Goal: Task Accomplishment & Management: Manage account settings

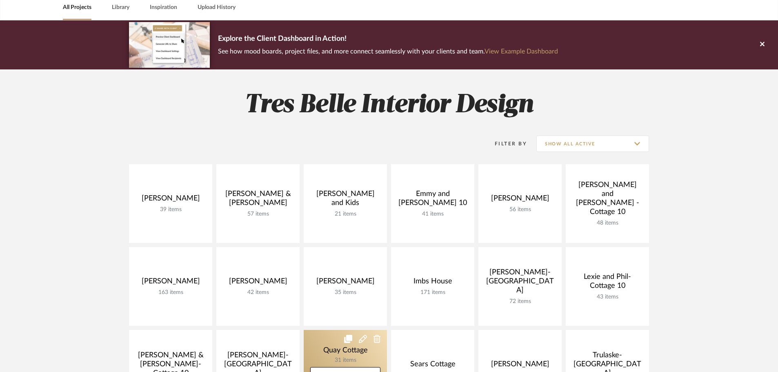
scroll to position [163, 0]
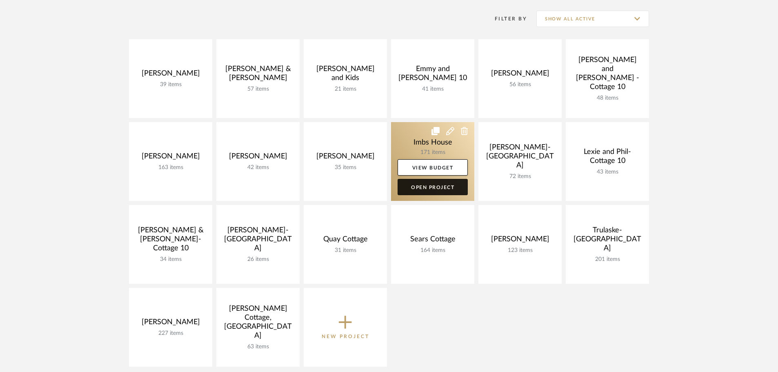
click at [436, 185] on link "Open Project" at bounding box center [433, 187] width 70 height 16
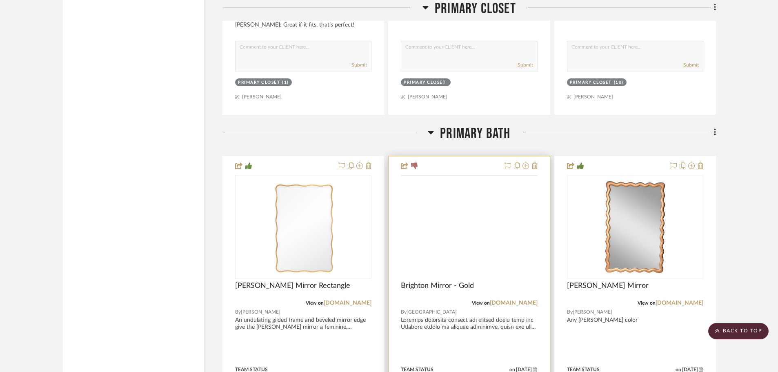
scroll to position [6776, 0]
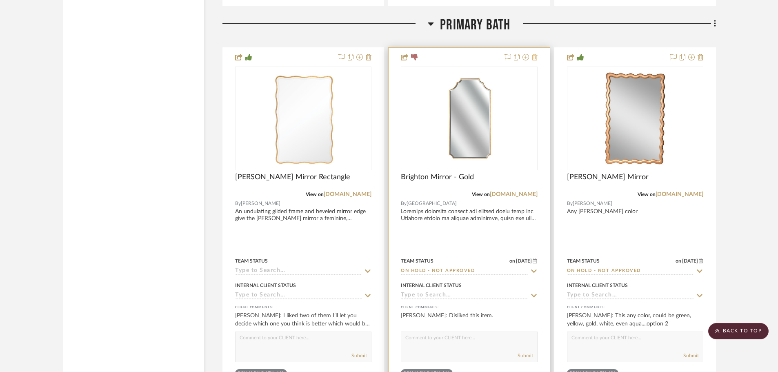
click at [534, 57] on icon at bounding box center [535, 57] width 6 height 7
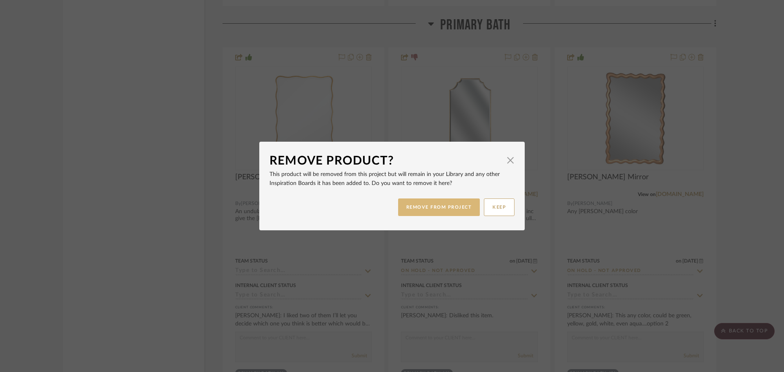
click at [458, 203] on button "REMOVE FROM PROJECT" at bounding box center [439, 207] width 82 height 18
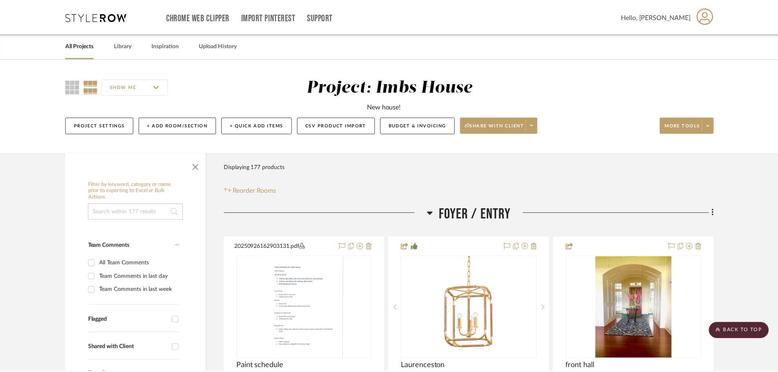
scroll to position [6776, 0]
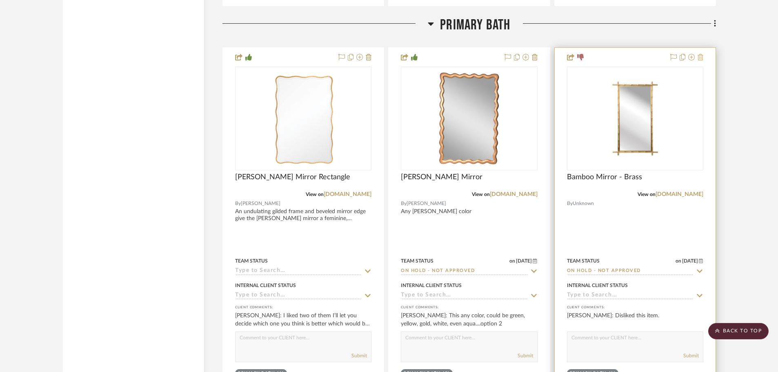
click at [698, 58] on icon at bounding box center [701, 57] width 6 height 7
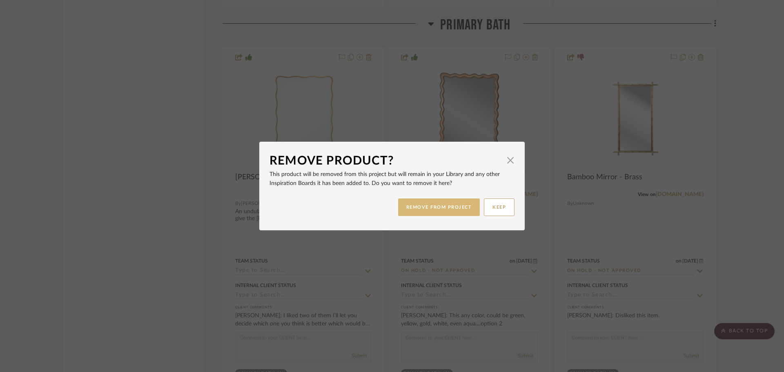
click at [420, 207] on button "REMOVE FROM PROJECT" at bounding box center [439, 207] width 82 height 18
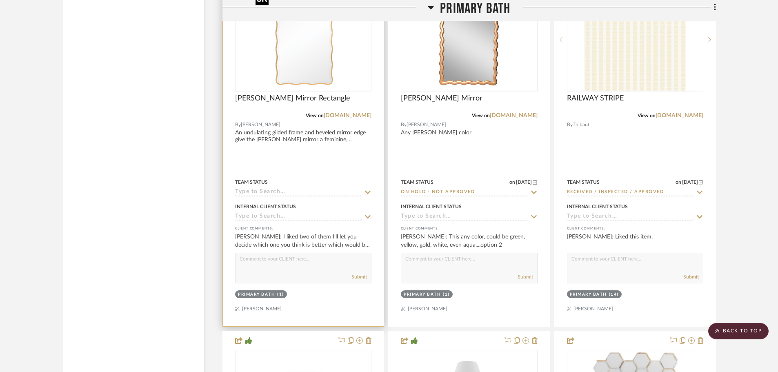
scroll to position [6858, 0]
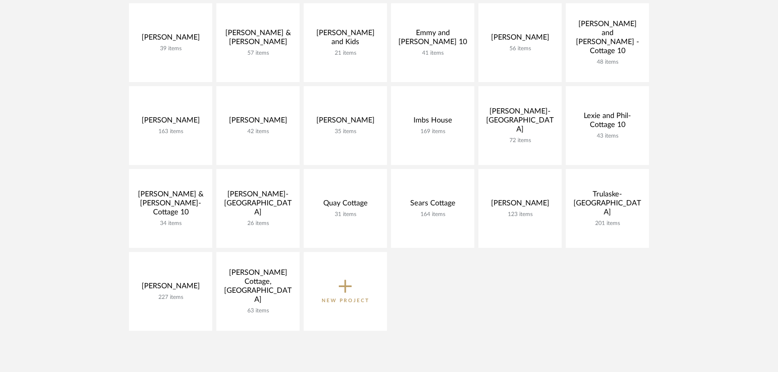
scroll to position [163, 0]
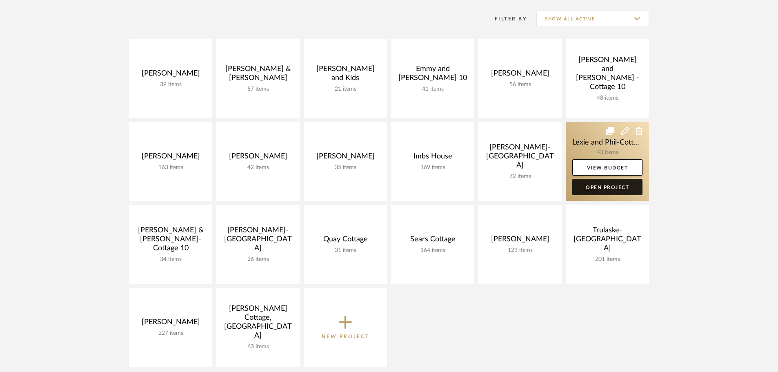
click at [611, 187] on link "Open Project" at bounding box center [607, 187] width 70 height 16
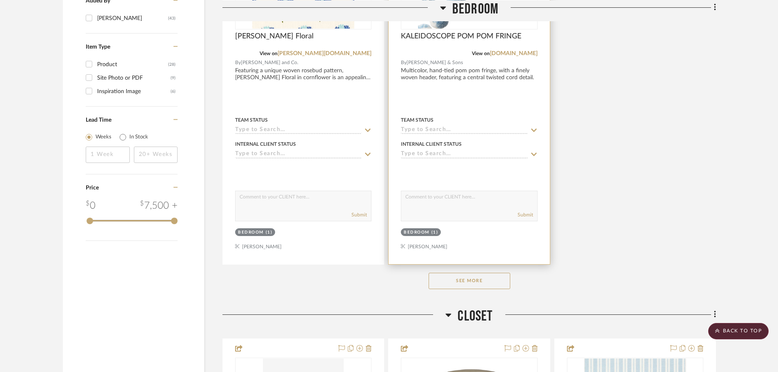
scroll to position [1102, 0]
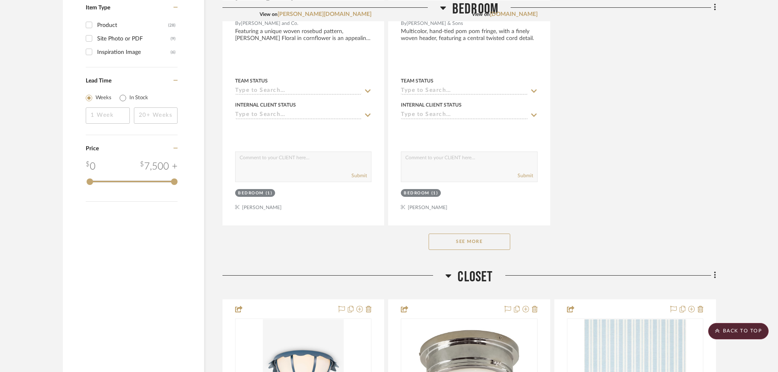
click at [484, 233] on button "See More" at bounding box center [470, 241] width 82 height 16
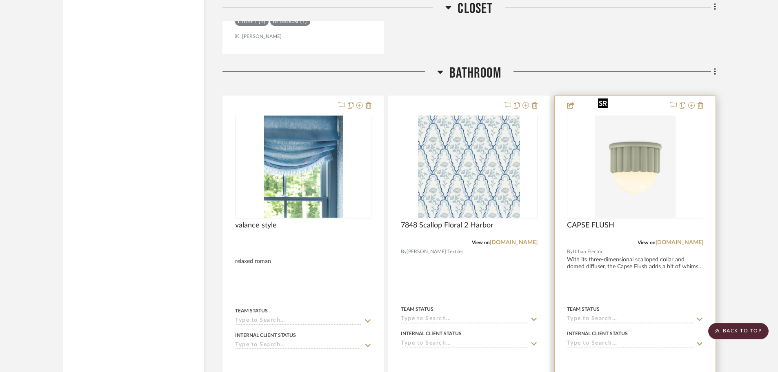
scroll to position [3919, 0]
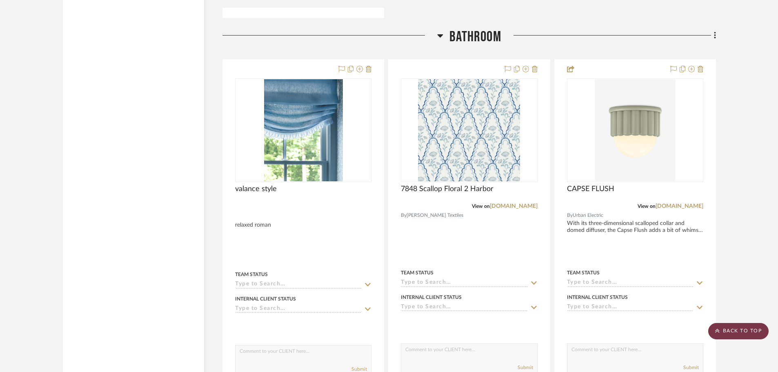
click at [753, 335] on scroll-to-top-button "BACK TO TOP" at bounding box center [738, 331] width 60 height 16
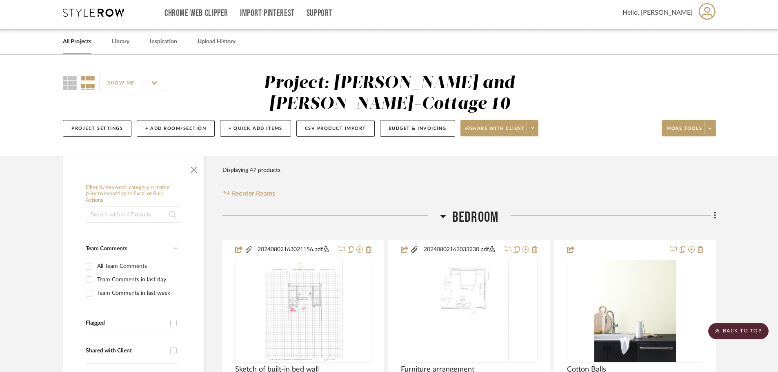
scroll to position [0, 0]
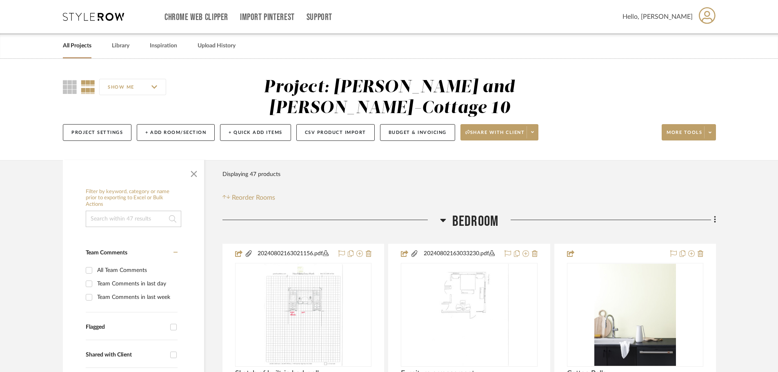
click at [73, 45] on link "All Projects" at bounding box center [77, 45] width 29 height 11
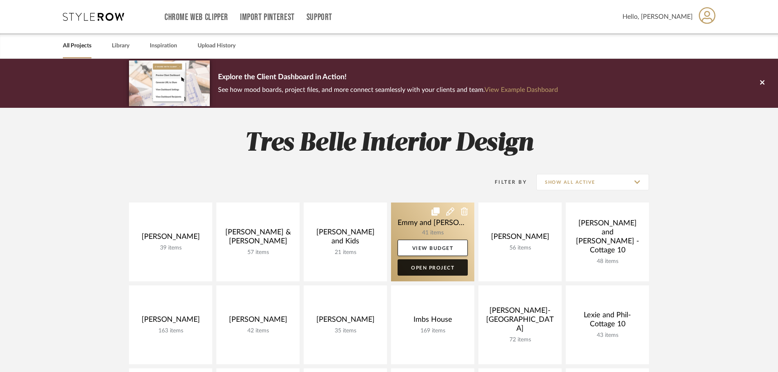
click at [427, 268] on link "Open Project" at bounding box center [433, 267] width 70 height 16
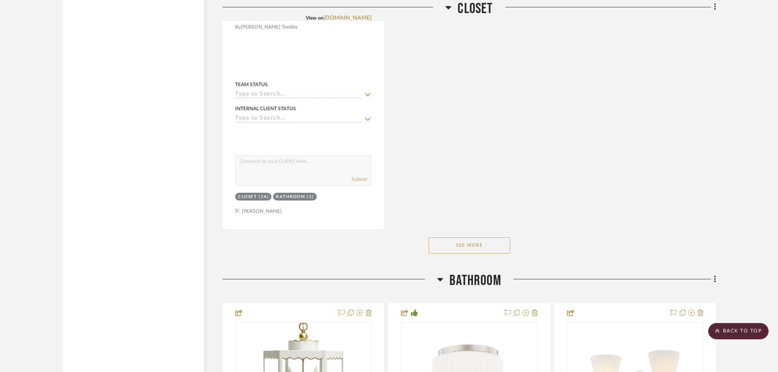
scroll to position [2368, 0]
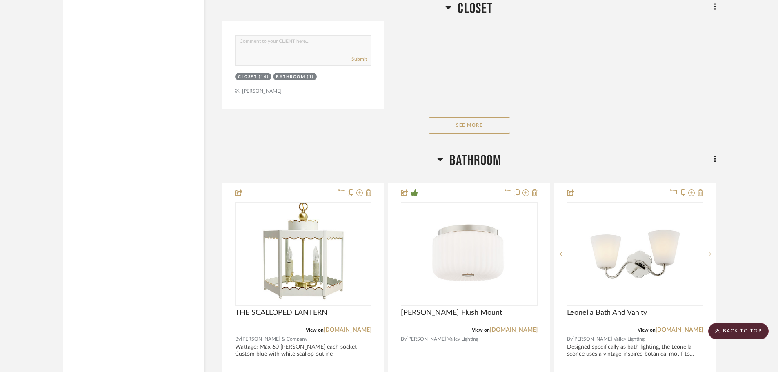
click at [496, 124] on button "See More" at bounding box center [470, 125] width 82 height 16
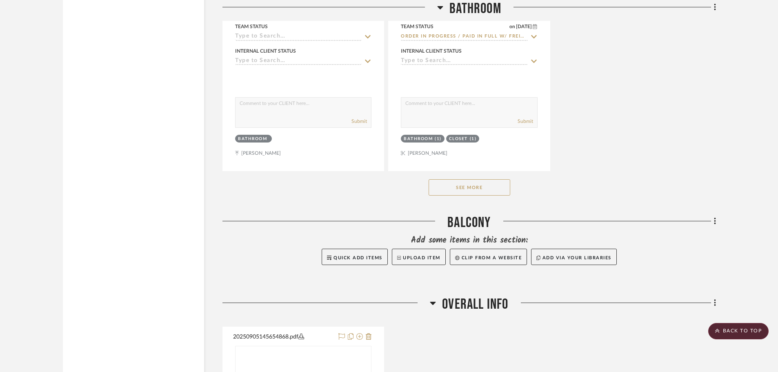
scroll to position [3592, 0]
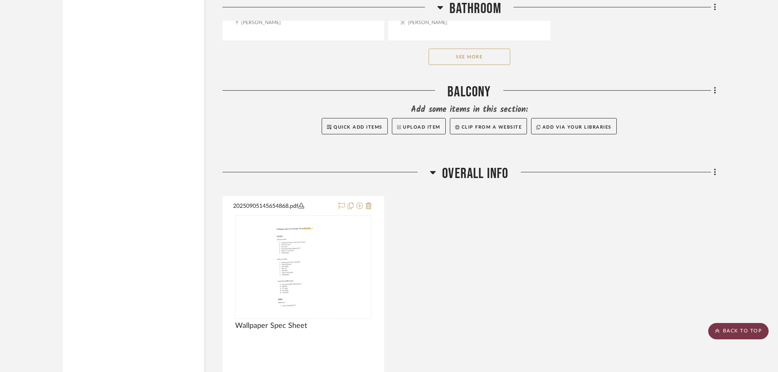
click at [744, 331] on scroll-to-top-button "BACK TO TOP" at bounding box center [738, 331] width 60 height 16
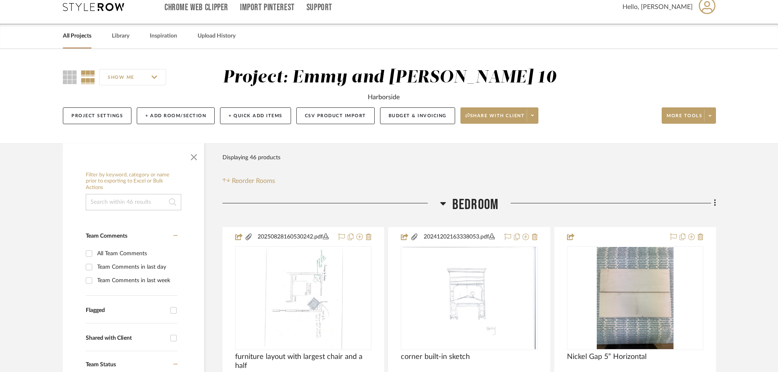
scroll to position [0, 0]
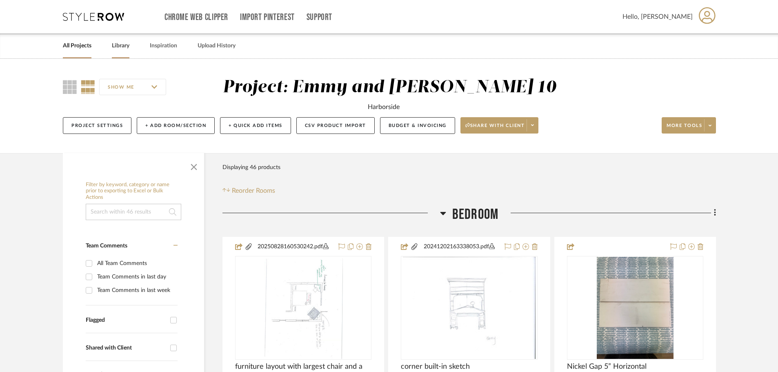
click at [114, 46] on link "Library" at bounding box center [121, 45] width 18 height 11
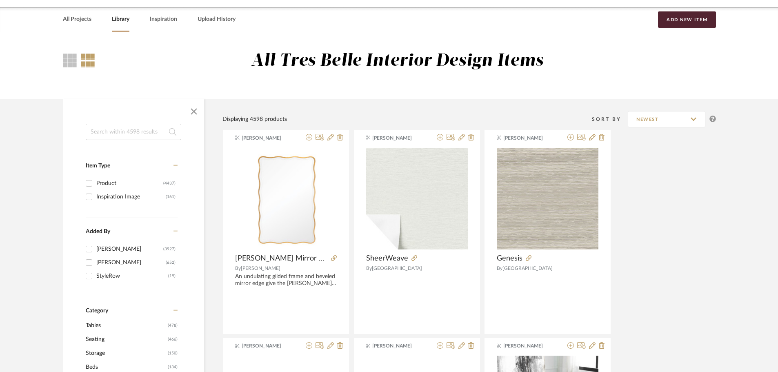
scroll to position [41, 0]
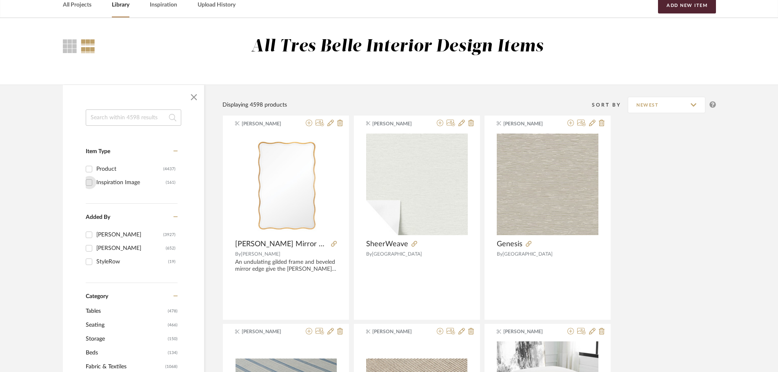
click at [90, 183] on input "Inspiration Image (161)" at bounding box center [88, 182] width 13 height 13
checkbox input "true"
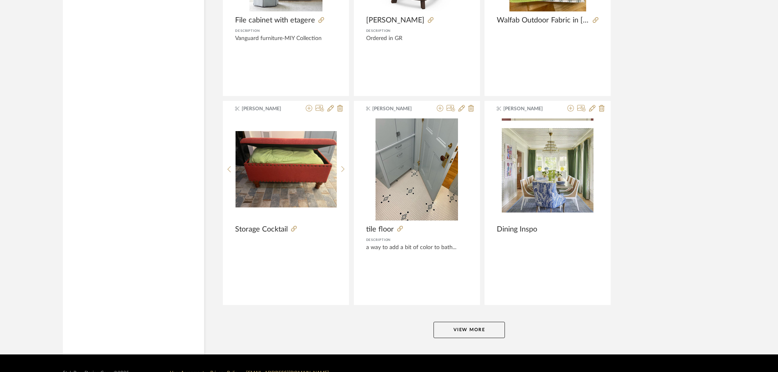
scroll to position [2396, 0]
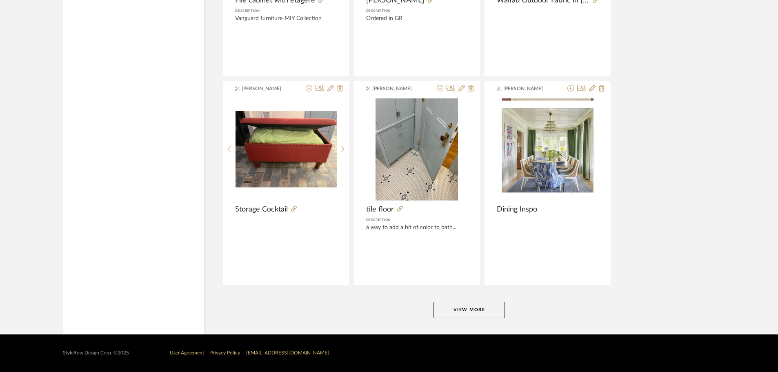
click at [485, 306] on button "View More" at bounding box center [469, 310] width 71 height 16
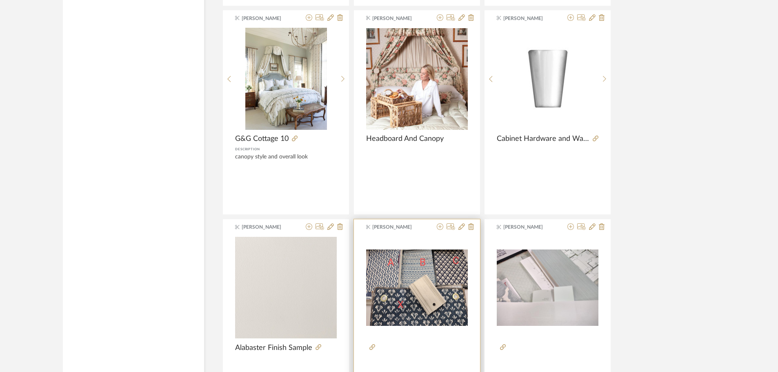
scroll to position [4902, 0]
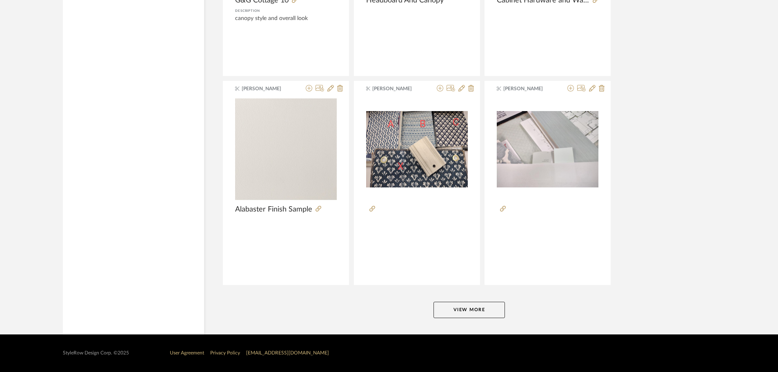
click at [462, 310] on button "View More" at bounding box center [469, 310] width 71 height 16
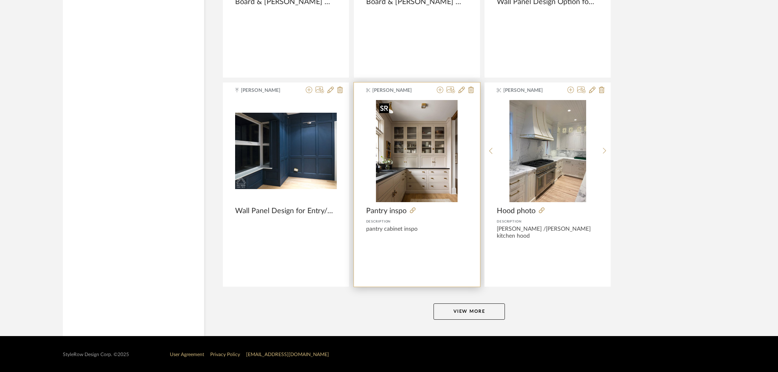
scroll to position [7407, 0]
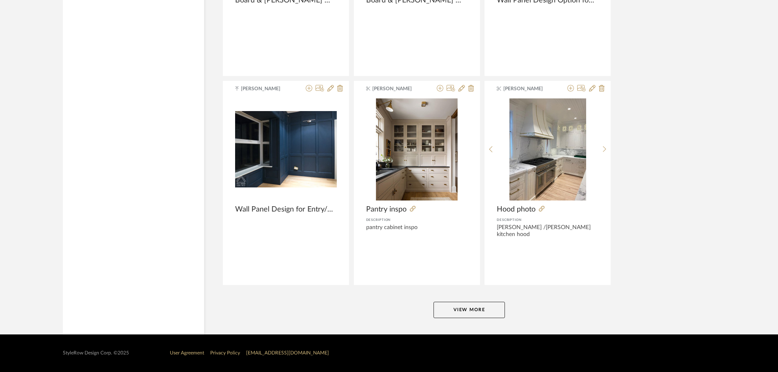
click at [443, 305] on button "View More" at bounding box center [469, 310] width 71 height 16
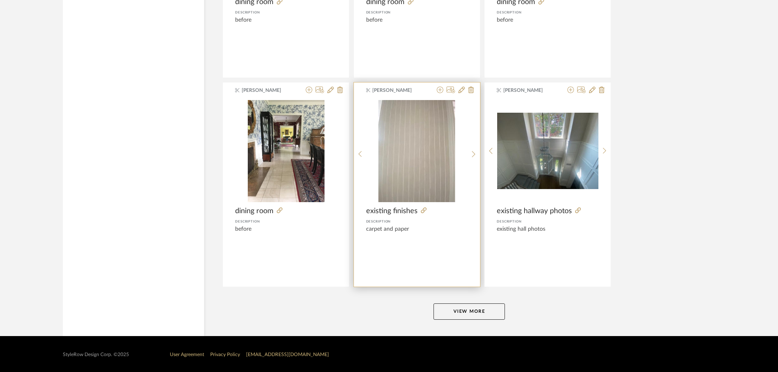
scroll to position [9913, 0]
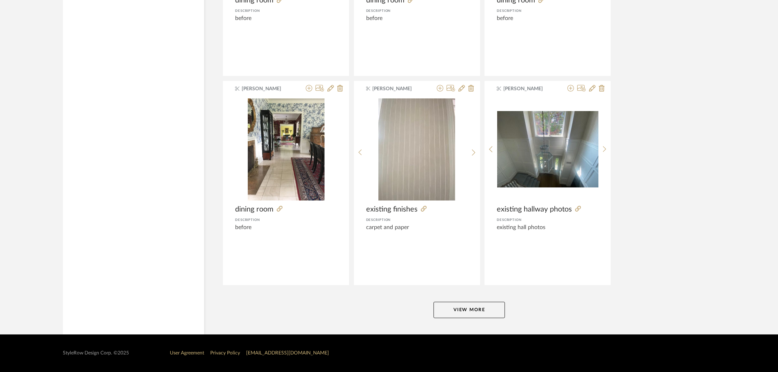
click at [474, 310] on button "View More" at bounding box center [469, 310] width 71 height 16
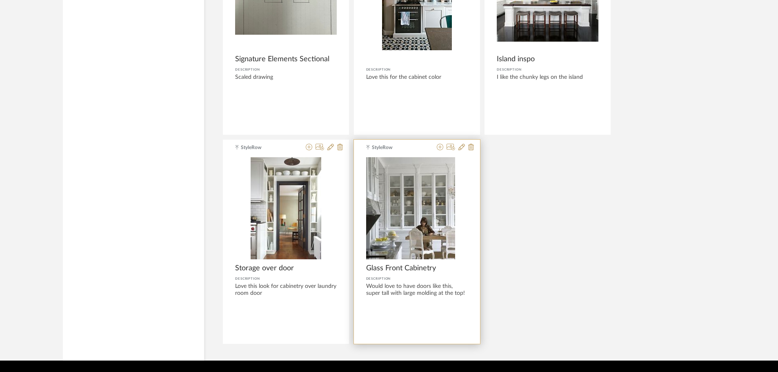
scroll to position [11133, 0]
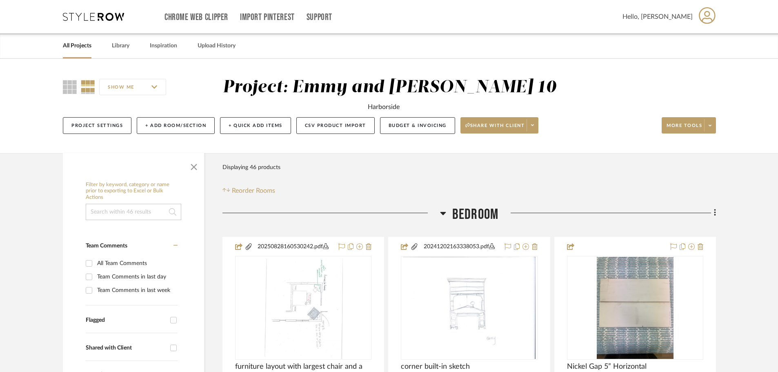
click at [79, 45] on link "All Projects" at bounding box center [77, 45] width 29 height 11
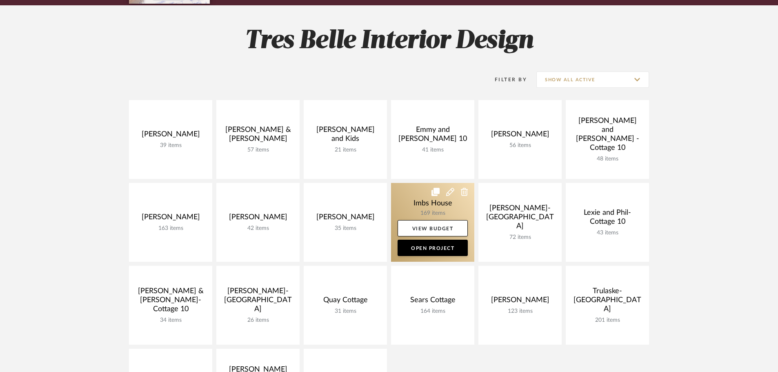
scroll to position [204, 0]
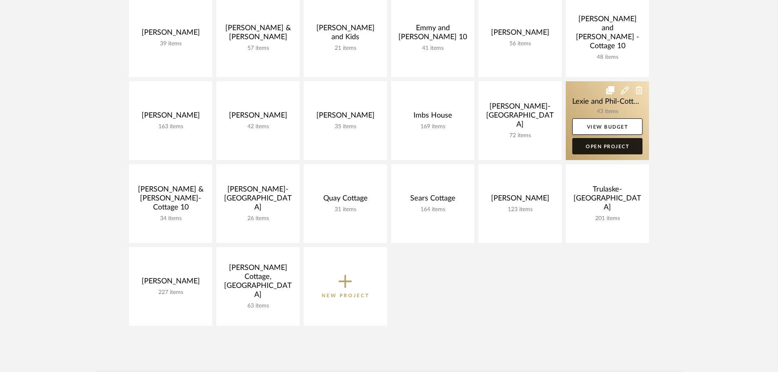
click at [608, 144] on link "Open Project" at bounding box center [607, 146] width 70 height 16
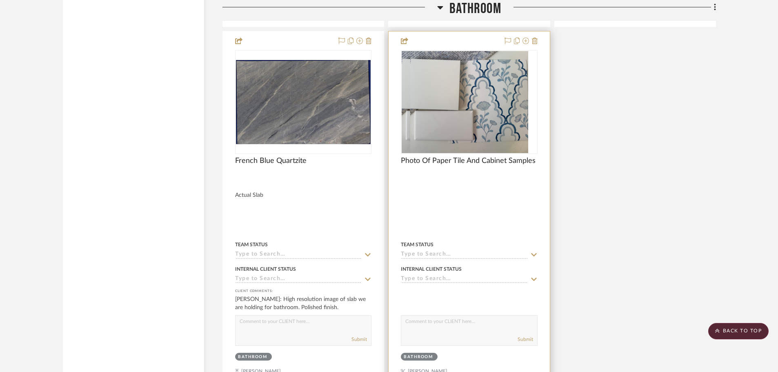
scroll to position [2980, 0]
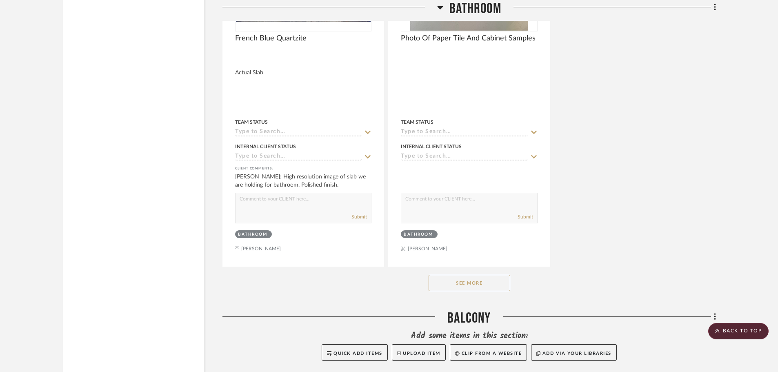
click at [499, 275] on button "See More" at bounding box center [470, 283] width 82 height 16
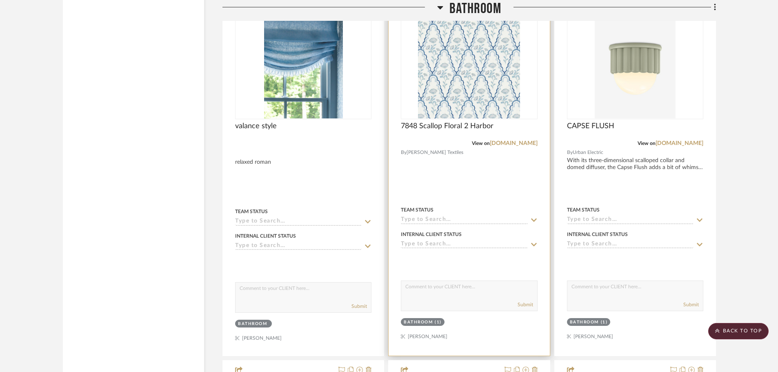
scroll to position [2021, 0]
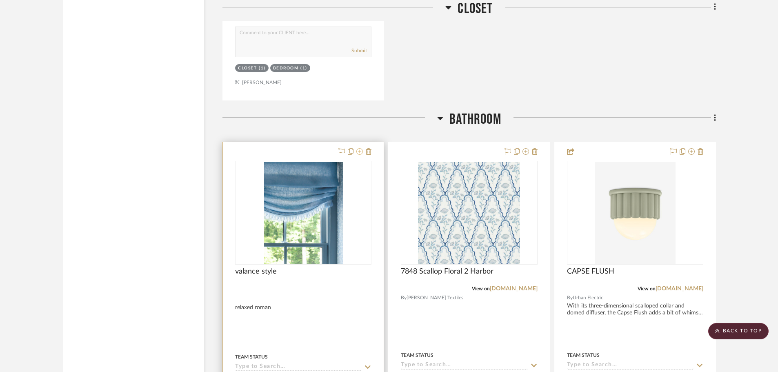
click at [361, 148] on icon at bounding box center [359, 151] width 7 height 7
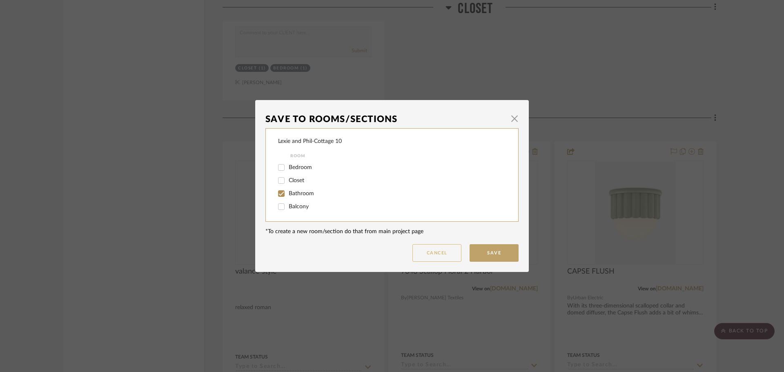
click at [421, 253] on button "Cancel" at bounding box center [436, 253] width 49 height 18
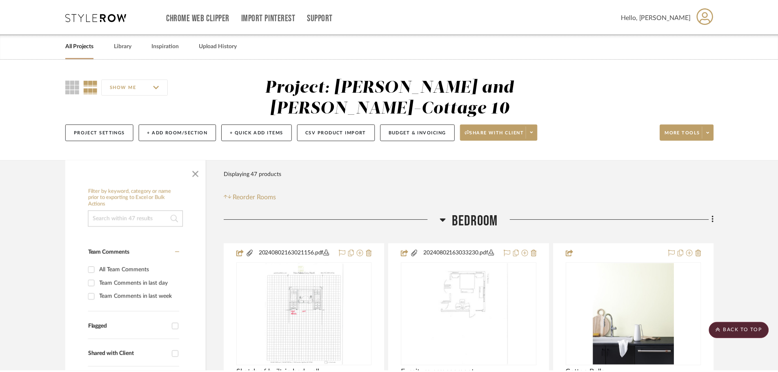
scroll to position [2021, 0]
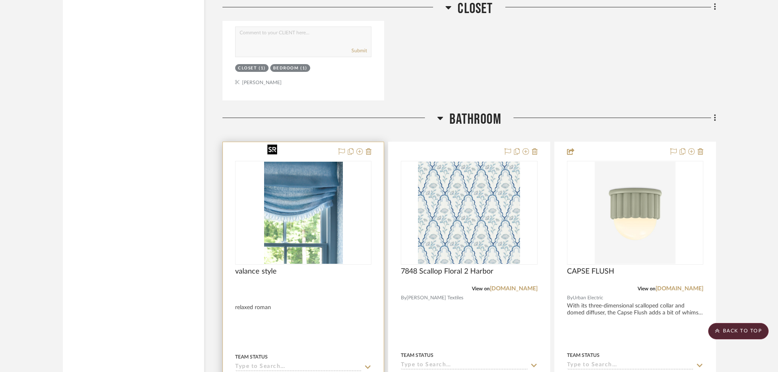
click at [282, 214] on img "0" at bounding box center [303, 213] width 79 height 102
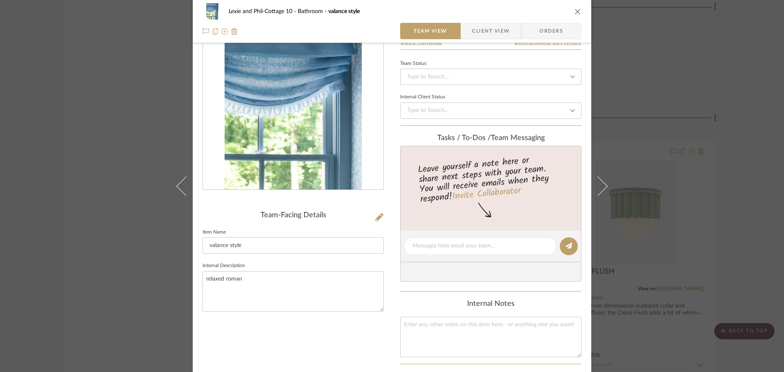
scroll to position [0, 0]
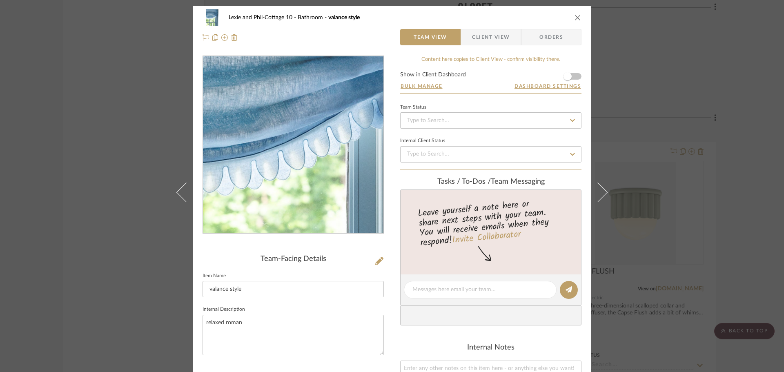
click at [302, 143] on img "0" at bounding box center [293, 144] width 137 height 177
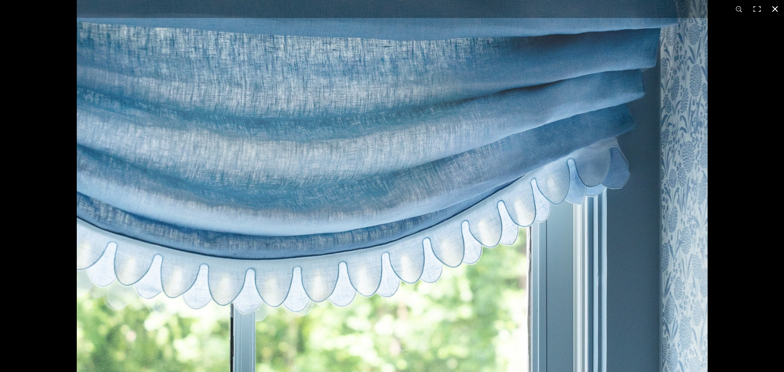
click at [776, 7] on button at bounding box center [775, 9] width 18 height 18
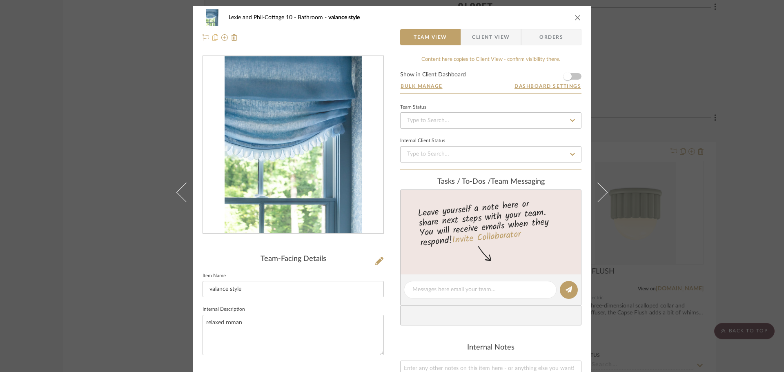
click at [212, 38] on icon at bounding box center [215, 37] width 6 height 7
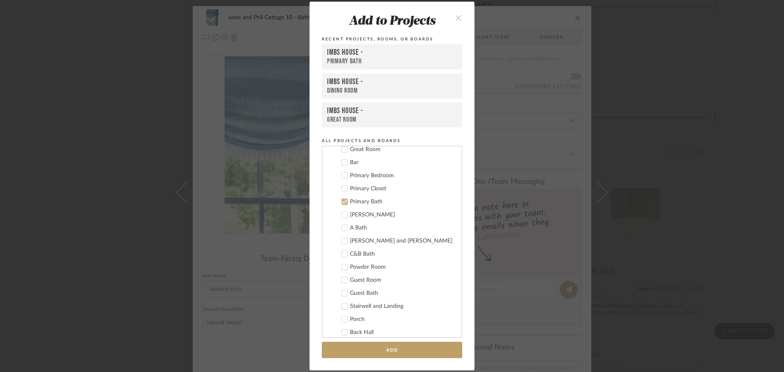
scroll to position [191, 0]
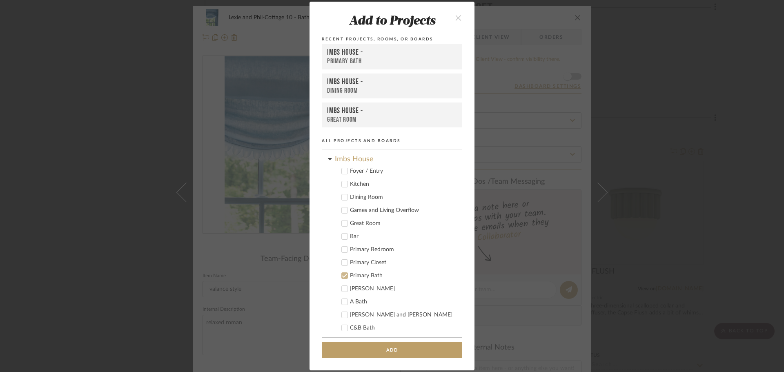
click at [342, 275] on icon at bounding box center [345, 276] width 6 height 6
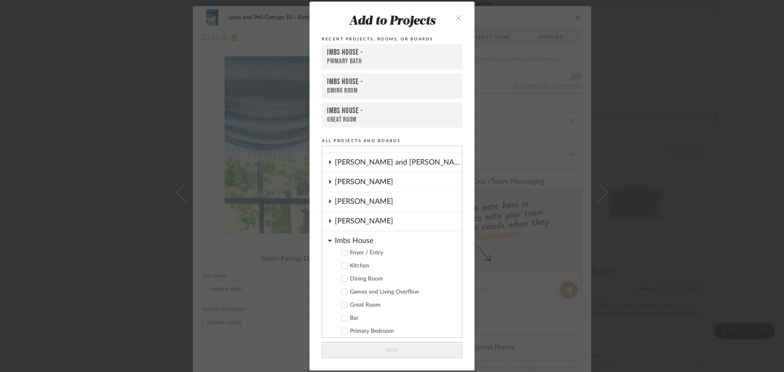
scroll to position [0, 0]
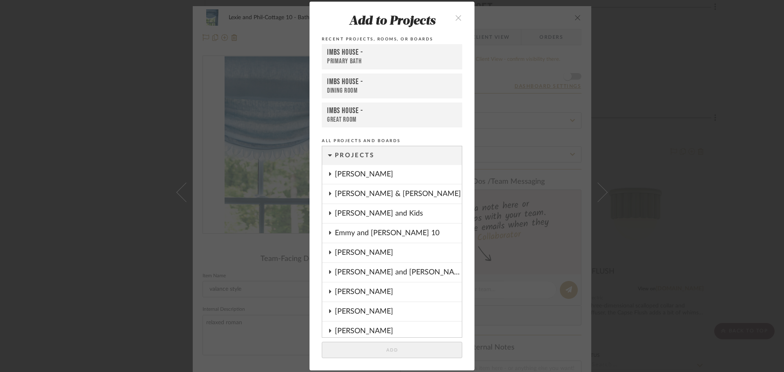
click at [379, 230] on div "Emmy and [PERSON_NAME] 10" at bounding box center [398, 233] width 127 height 19
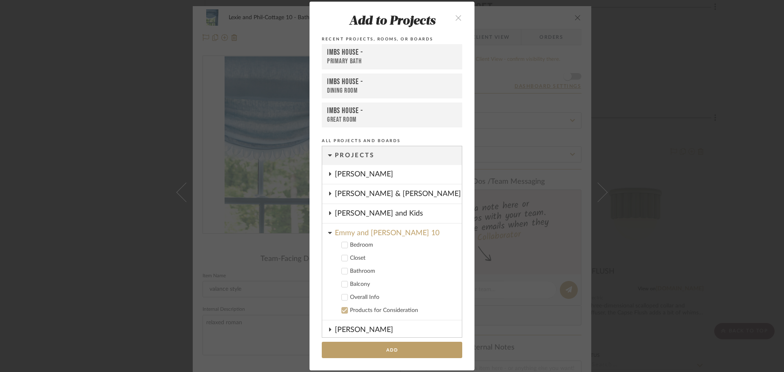
click at [343, 271] on icon at bounding box center [345, 271] width 6 height 6
click at [342, 257] on icon at bounding box center [345, 258] width 6 height 6
click at [375, 345] on button "Add" at bounding box center [392, 350] width 140 height 17
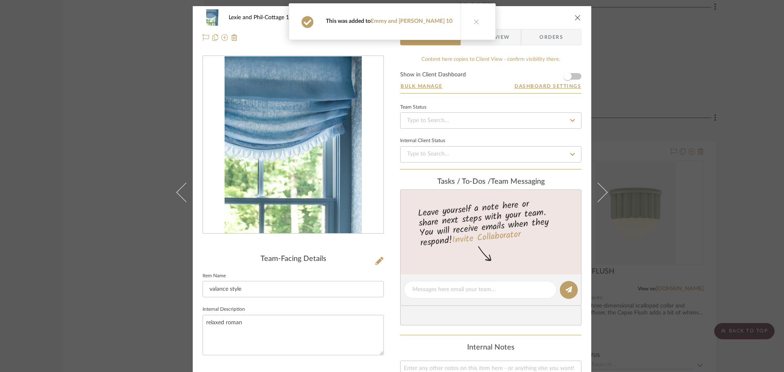
click at [474, 20] on icon at bounding box center [477, 22] width 6 height 6
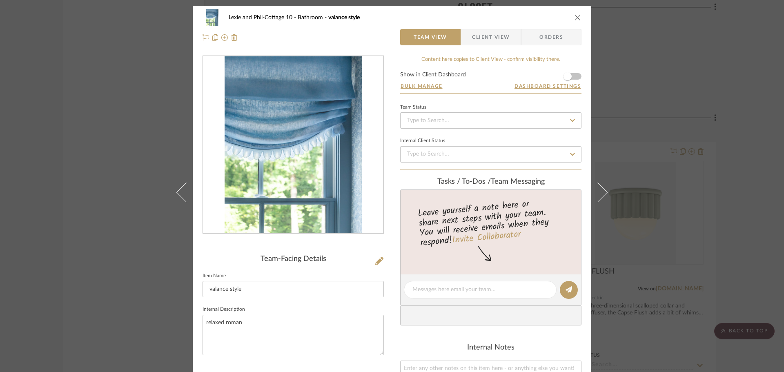
click at [576, 16] on icon "close" at bounding box center [577, 17] width 7 height 7
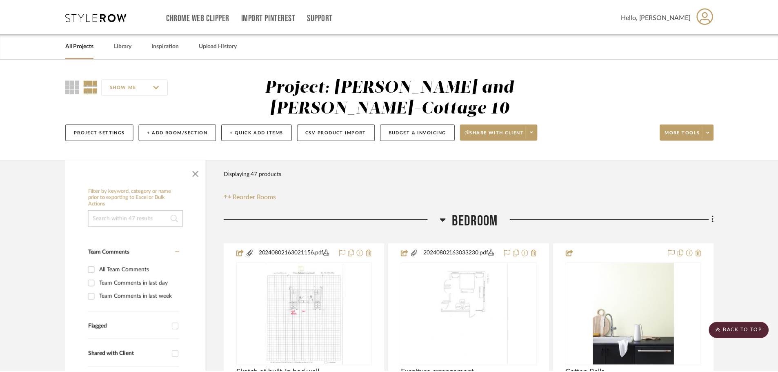
scroll to position [2021, 0]
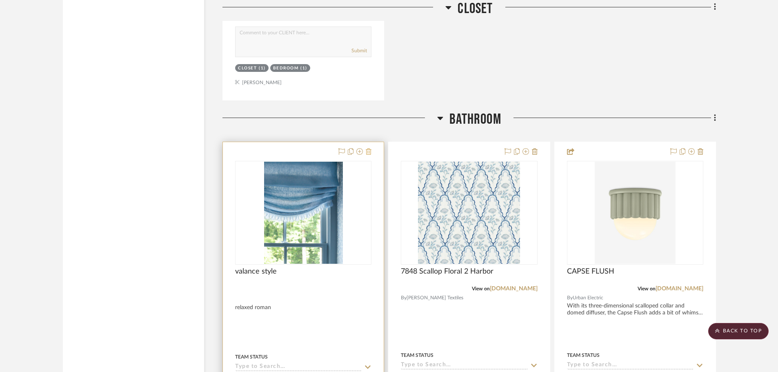
click at [369, 148] on icon at bounding box center [369, 151] width 6 height 7
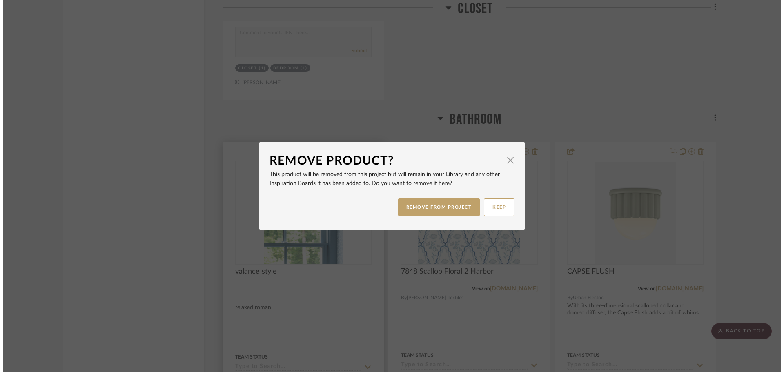
scroll to position [0, 0]
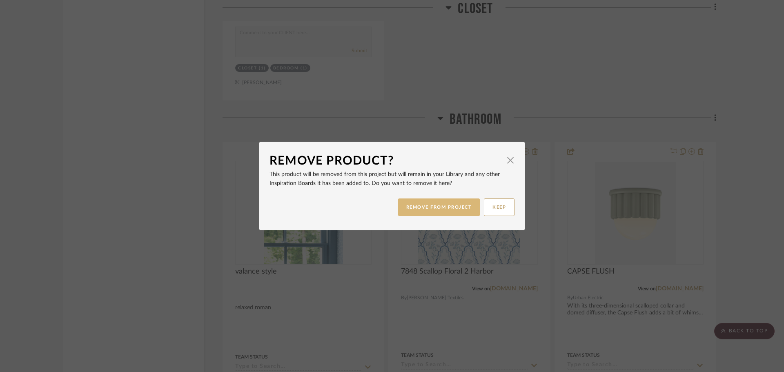
click at [415, 207] on button "REMOVE FROM PROJECT" at bounding box center [439, 207] width 82 height 18
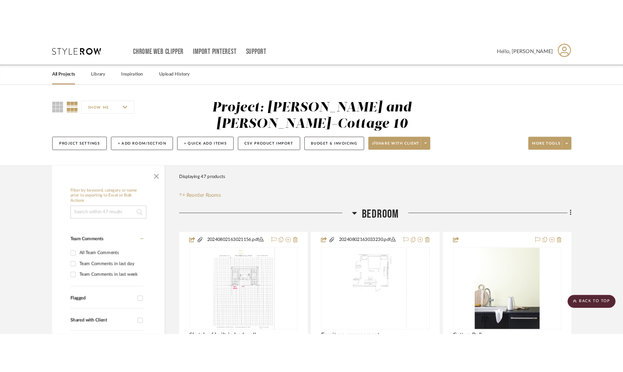
scroll to position [2021, 0]
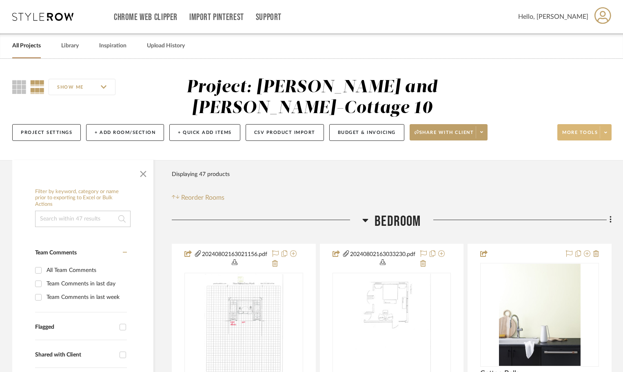
click at [576, 129] on span "More tools" at bounding box center [581, 135] width 36 height 12
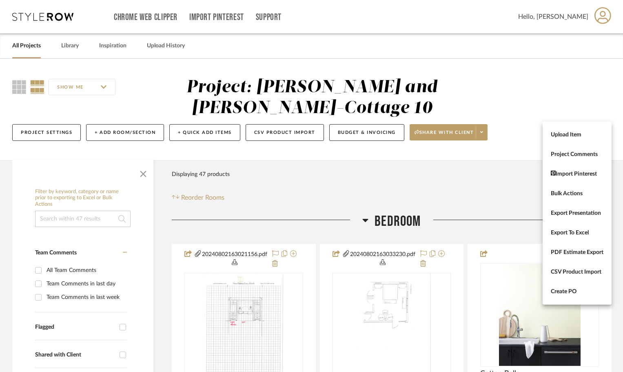
click at [479, 142] on div at bounding box center [311, 186] width 623 height 372
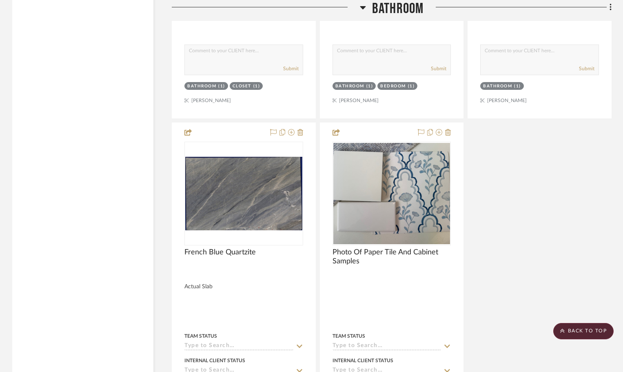
scroll to position [3032, 0]
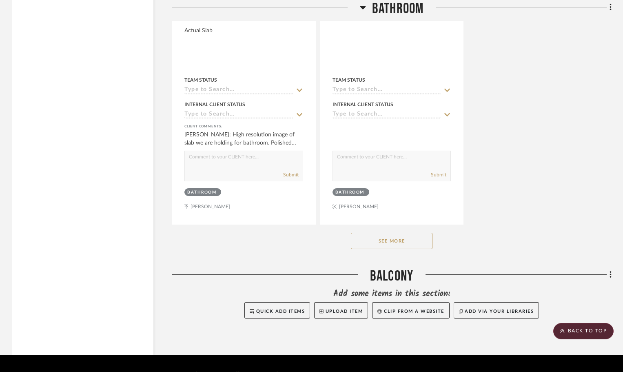
click at [396, 233] on button "See More" at bounding box center [392, 241] width 82 height 16
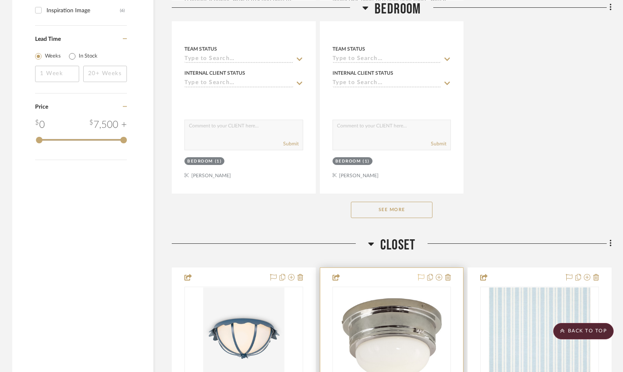
scroll to position [1188, 0]
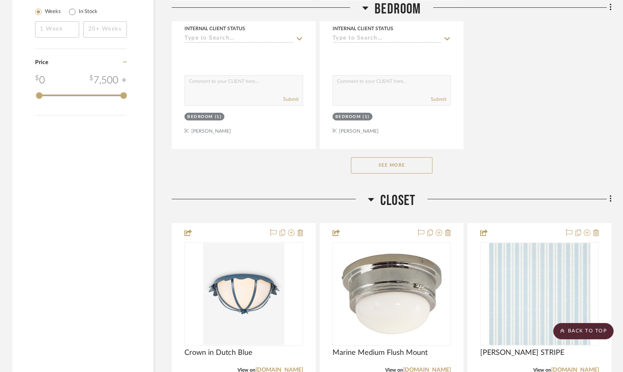
click at [418, 157] on button "See More" at bounding box center [392, 165] width 82 height 16
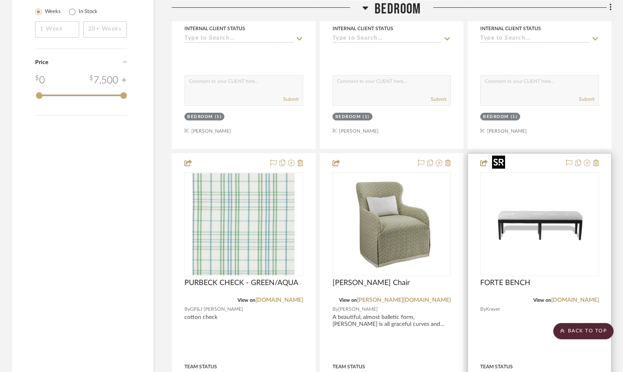
click at [540, 192] on img "0" at bounding box center [540, 224] width 102 height 102
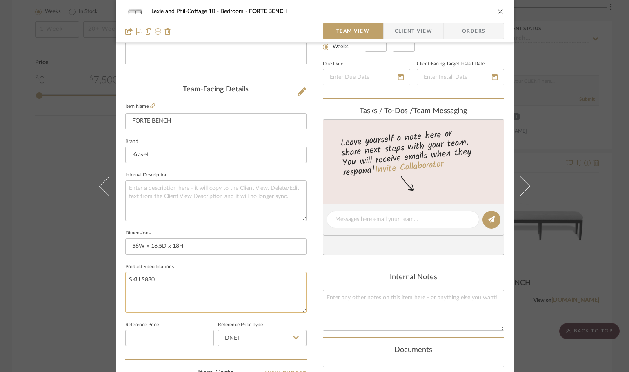
scroll to position [0, 0]
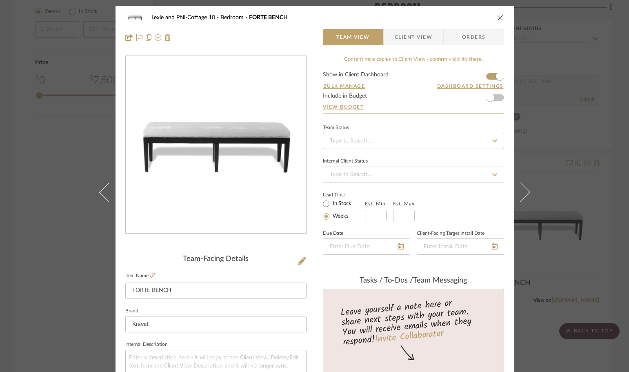
click at [498, 16] on icon "close" at bounding box center [500, 17] width 7 height 7
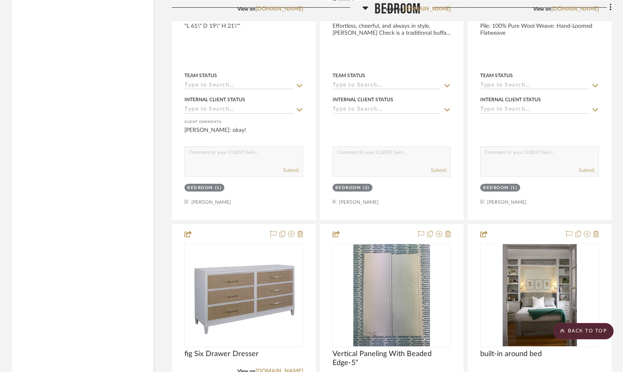
scroll to position [1714, 0]
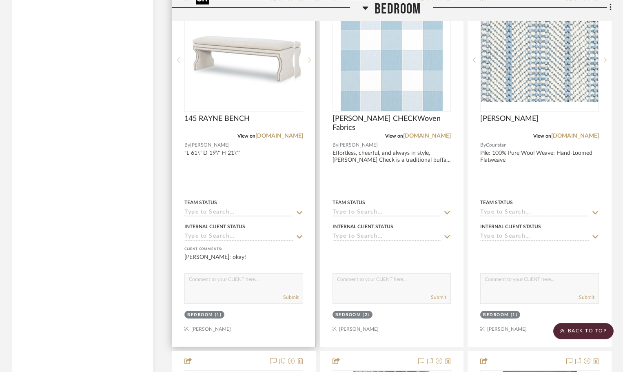
click at [245, 63] on img "0" at bounding box center [250, 60] width 102 height 102
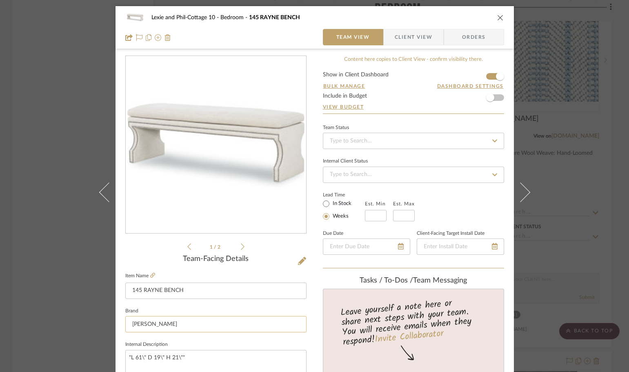
scroll to position [82, 0]
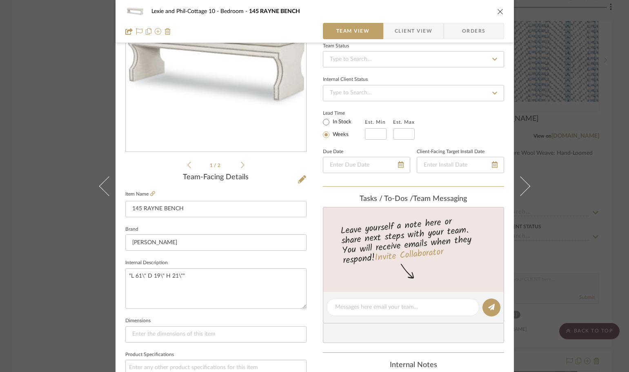
click at [413, 31] on span "Client View" at bounding box center [414, 31] width 38 height 16
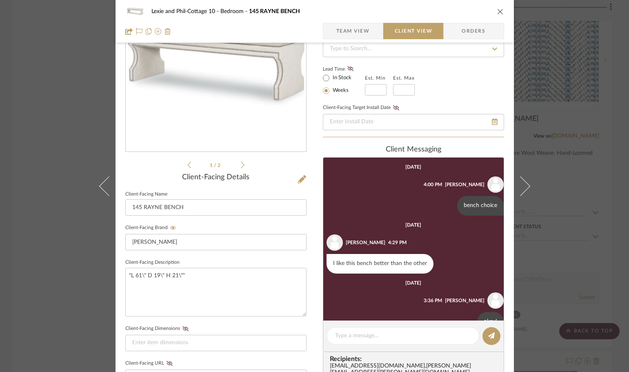
scroll to position [21, 0]
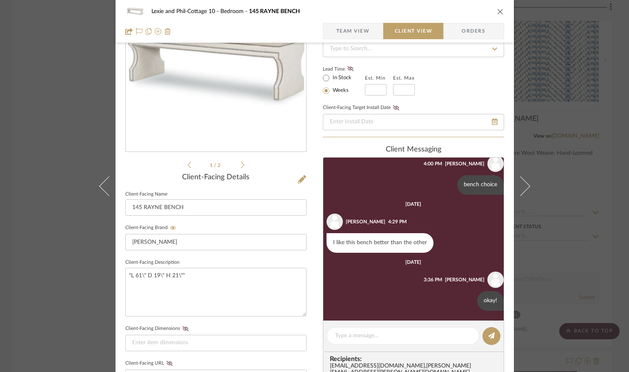
click at [497, 10] on icon "close" at bounding box center [500, 11] width 7 height 7
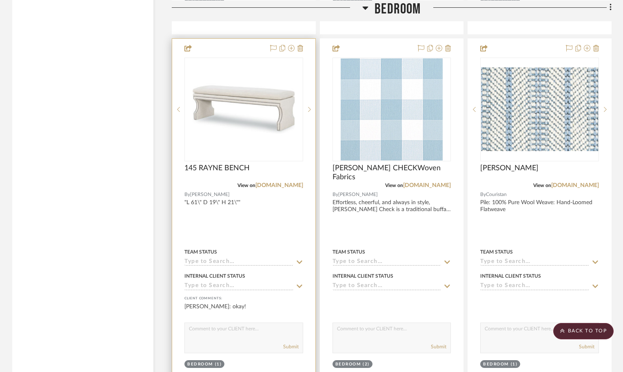
scroll to position [1551, 0]
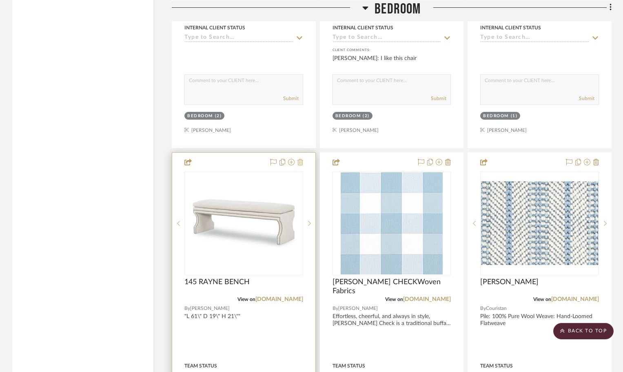
click at [300, 159] on icon at bounding box center [301, 162] width 6 height 7
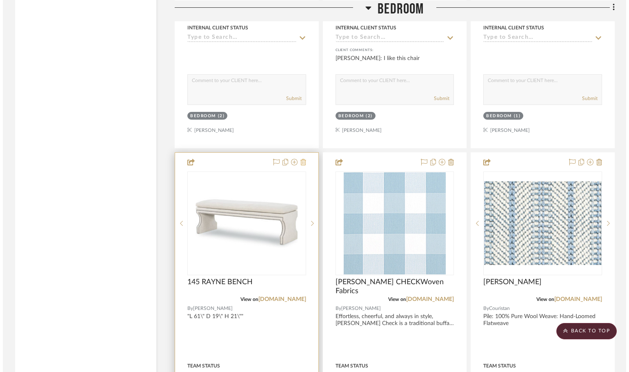
scroll to position [0, 0]
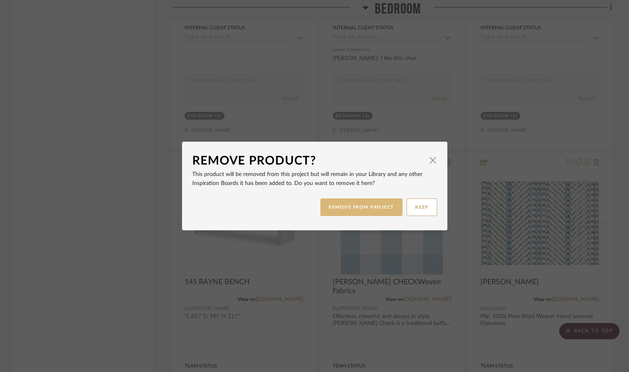
click at [338, 209] on button "REMOVE FROM PROJECT" at bounding box center [361, 207] width 82 height 18
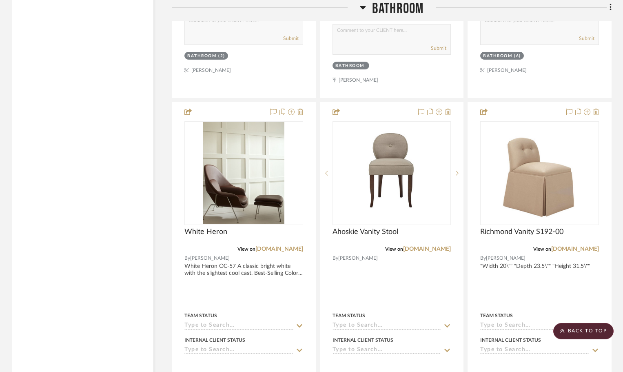
scroll to position [5347, 0]
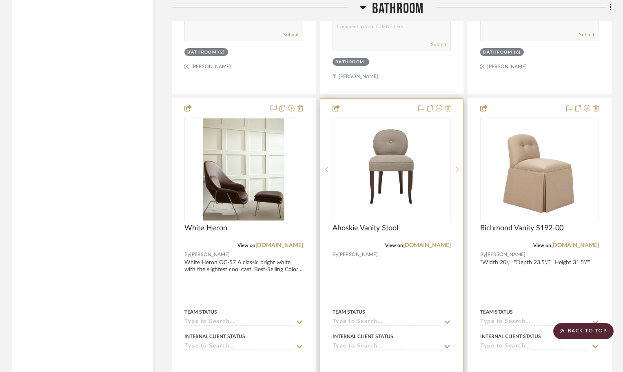
click at [449, 105] on icon at bounding box center [448, 108] width 6 height 7
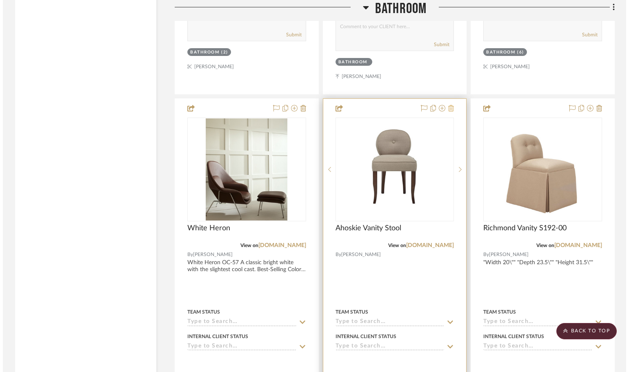
scroll to position [0, 0]
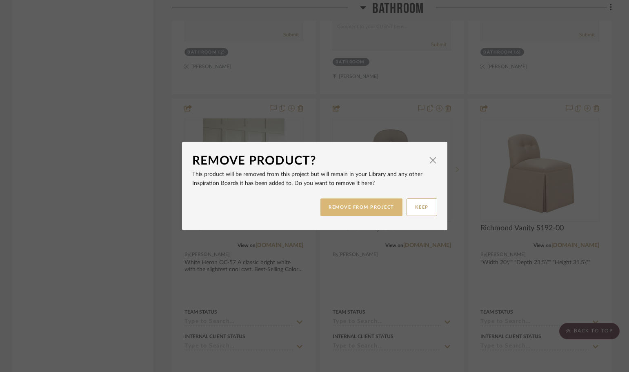
click at [376, 206] on button "REMOVE FROM PROJECT" at bounding box center [361, 207] width 82 height 18
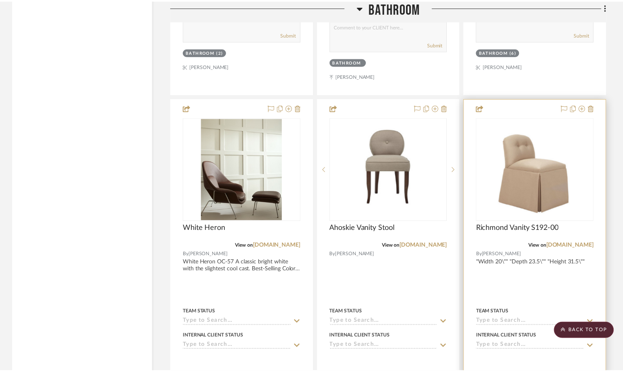
scroll to position [5347, 0]
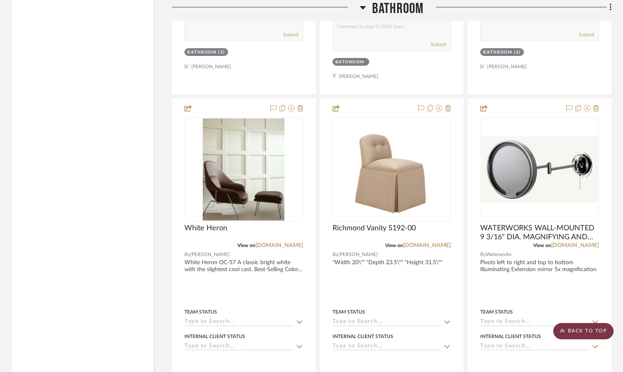
click at [595, 327] on scroll-to-top-button "BACK TO TOP" at bounding box center [584, 331] width 60 height 16
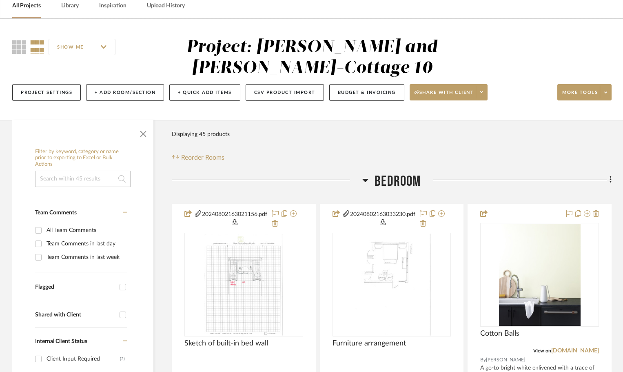
scroll to position [0, 0]
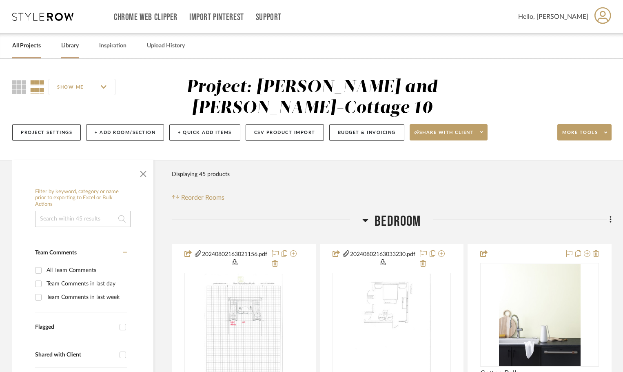
click at [69, 44] on link "Library" at bounding box center [70, 45] width 18 height 11
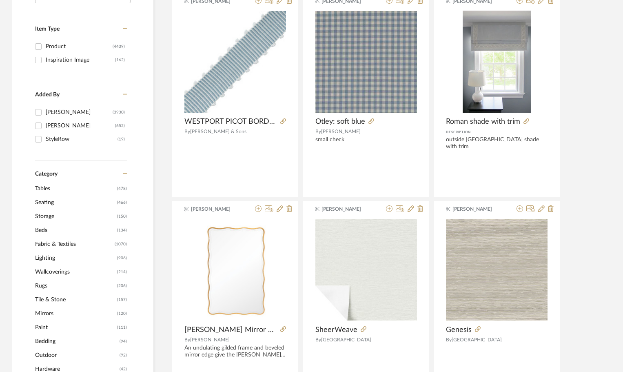
scroll to position [204, 0]
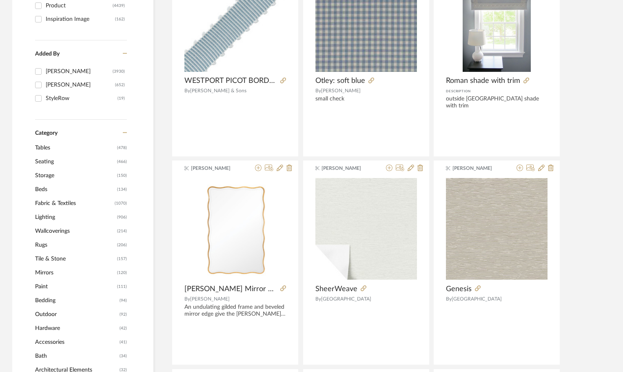
click at [69, 201] on span "Fabric & Textiles" at bounding box center [74, 203] width 78 height 14
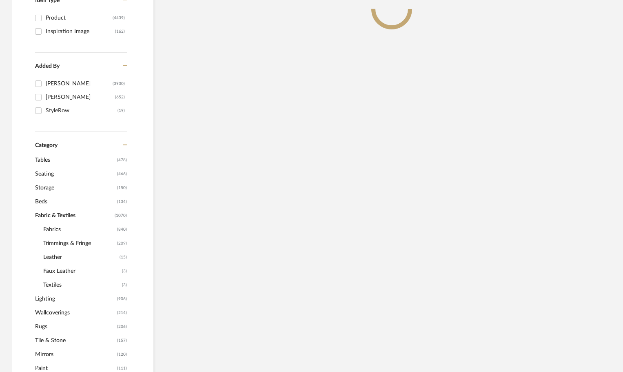
scroll to position [216, 0]
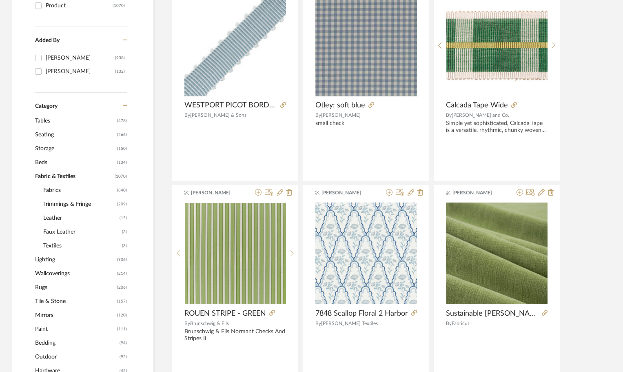
click at [73, 205] on span "Trimmings & Fringe" at bounding box center [79, 204] width 72 height 14
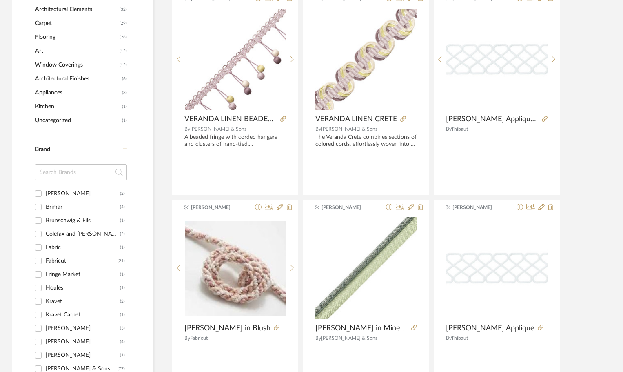
scroll to position [665, 0]
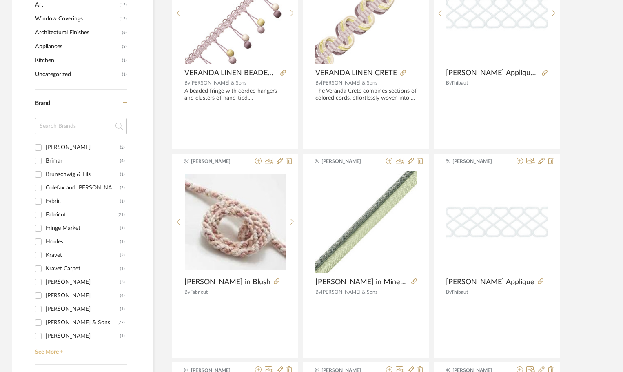
click at [56, 350] on link "See More +" at bounding box center [80, 348] width 94 height 13
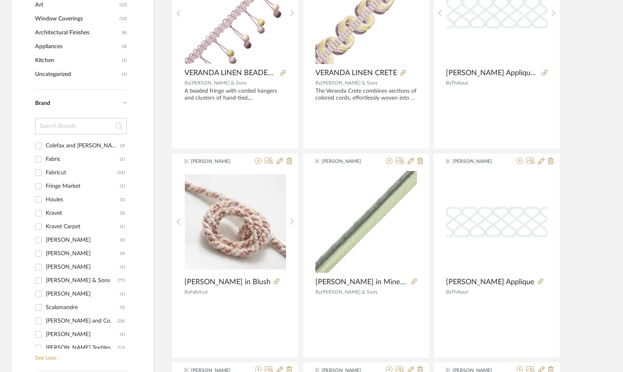
scroll to position [115, 0]
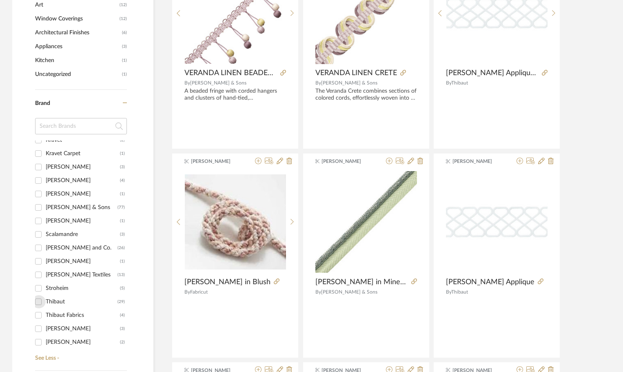
click at [40, 304] on input "Thibaut (29)" at bounding box center [38, 301] width 13 height 13
checkbox input "true"
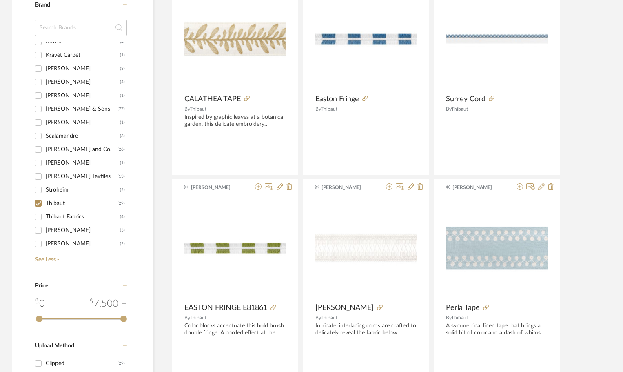
scroll to position [420, 0]
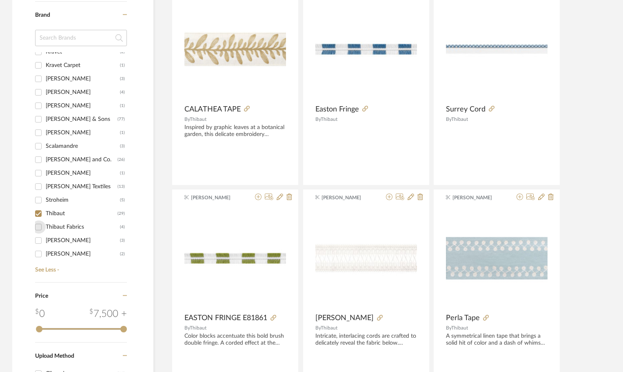
click at [39, 226] on input "Thibaut Fabrics (4)" at bounding box center [38, 226] width 13 height 13
checkbox input "true"
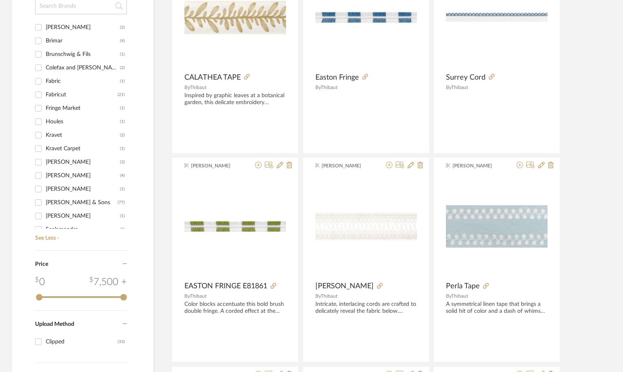
scroll to position [41, 0]
click at [36, 162] on input "Samuel & Sons (77)" at bounding box center [38, 161] width 13 height 13
checkbox input "true"
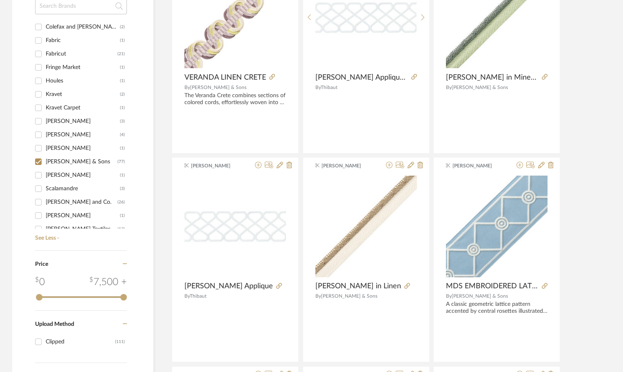
scroll to position [115, 0]
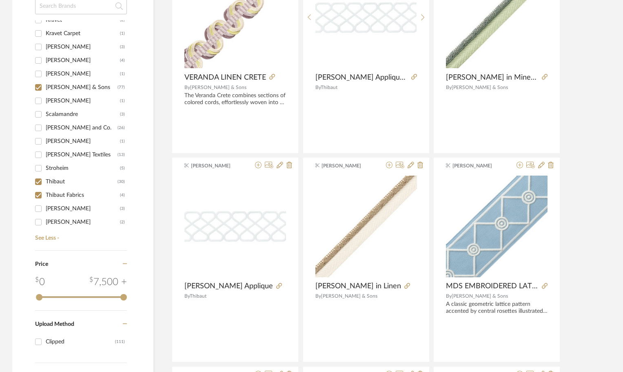
click at [38, 182] on input "Thibaut (30)" at bounding box center [38, 181] width 13 height 13
checkbox input "false"
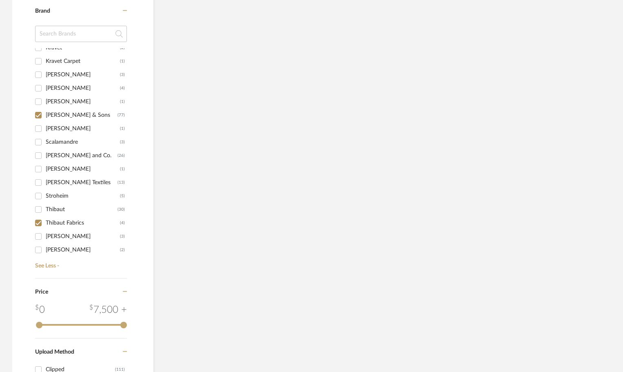
click at [38, 216] on input "Thibaut Fabrics (4)" at bounding box center [38, 222] width 13 height 13
checkbox input "false"
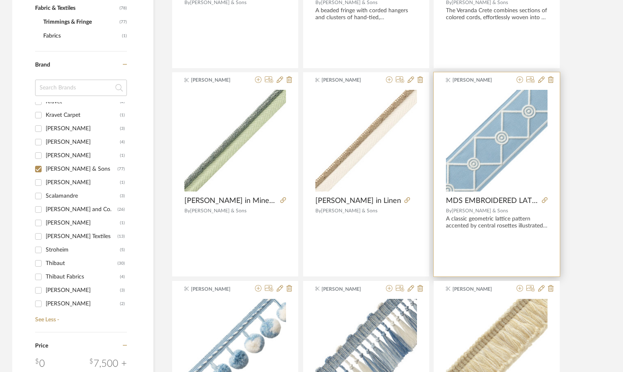
scroll to position [574, 0]
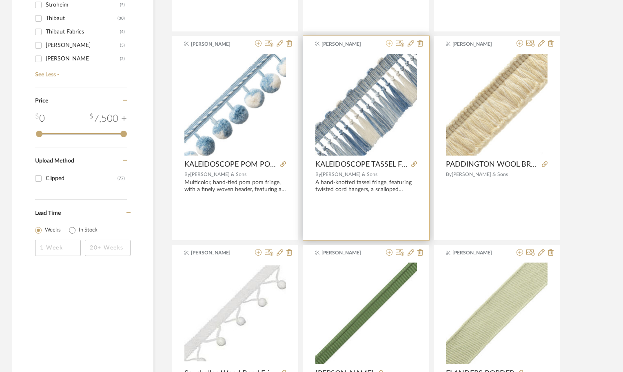
click at [390, 41] on icon at bounding box center [389, 43] width 7 height 7
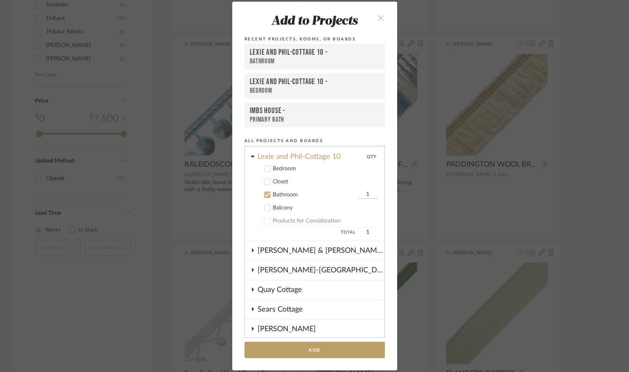
scroll to position [193, 0]
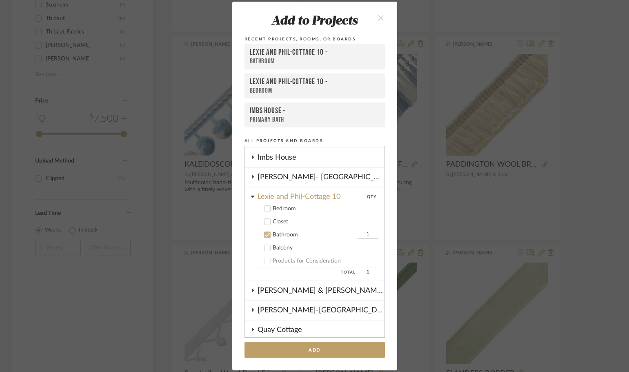
click at [265, 208] on icon at bounding box center [267, 209] width 5 height 4
click at [265, 236] on icon at bounding box center [267, 235] width 5 height 4
click at [300, 352] on button "Add" at bounding box center [315, 350] width 140 height 17
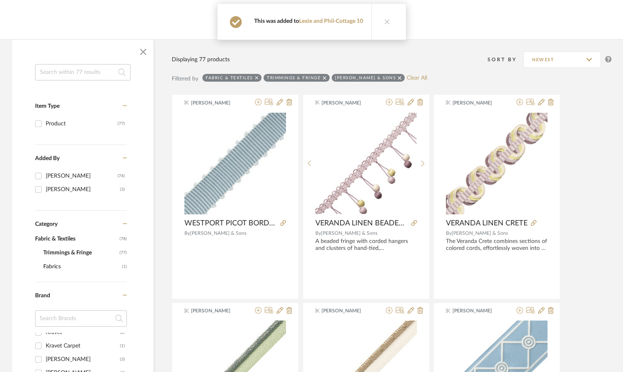
scroll to position [0, 0]
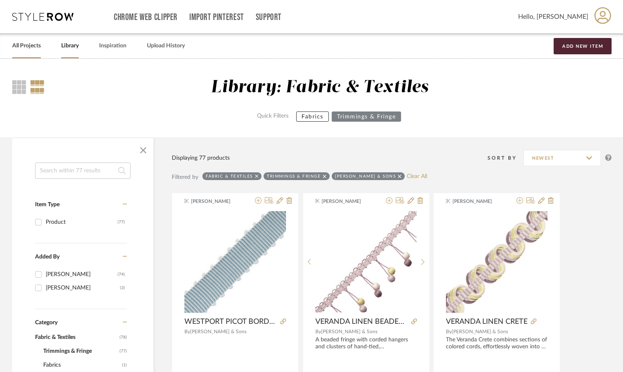
click at [29, 45] on link "All Projects" at bounding box center [26, 45] width 29 height 11
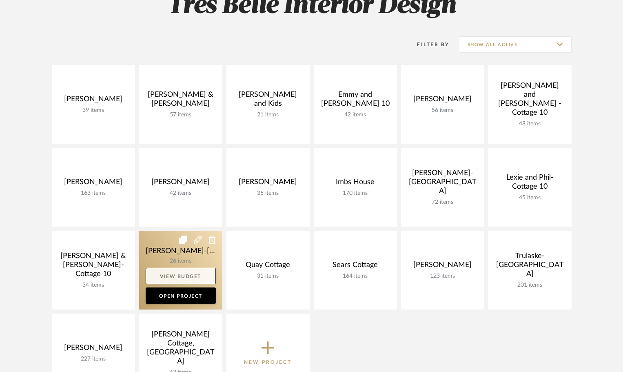
scroll to position [163, 0]
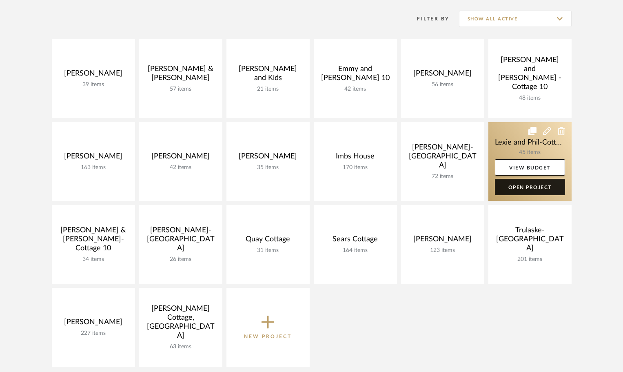
click at [533, 189] on link "Open Project" at bounding box center [530, 187] width 70 height 16
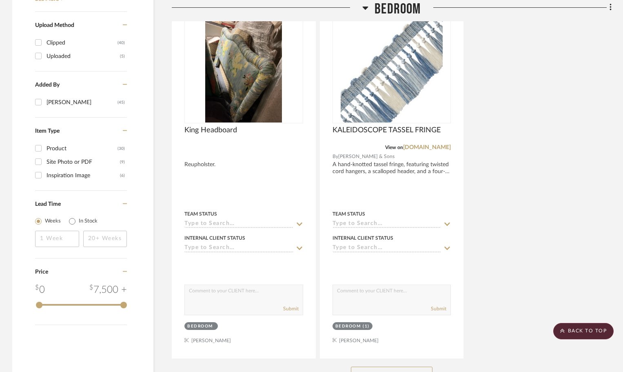
scroll to position [1041, 0]
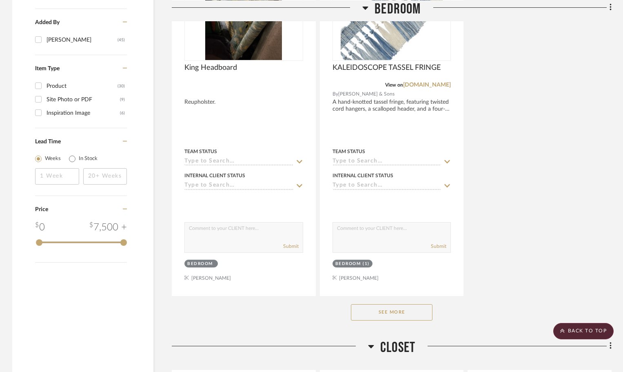
click at [402, 304] on button "See More" at bounding box center [392, 312] width 82 height 16
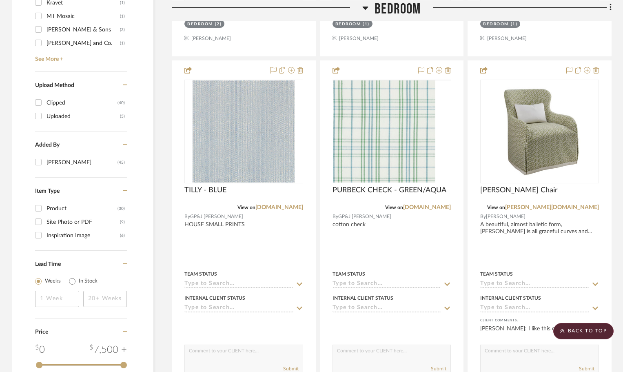
scroll to position [1123, 0]
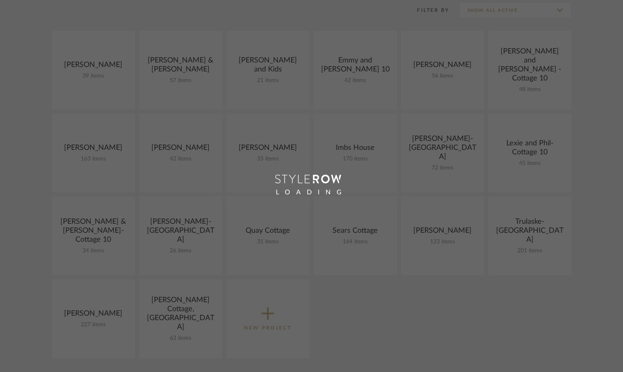
scroll to position [163, 0]
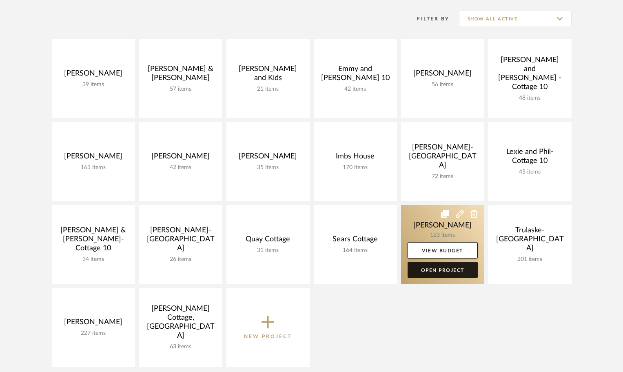
click at [444, 271] on link "Open Project" at bounding box center [443, 270] width 70 height 16
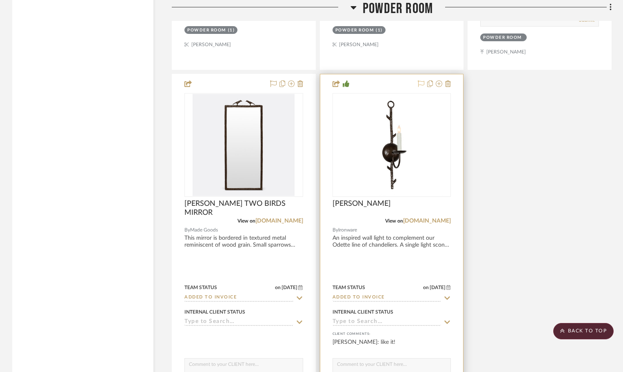
scroll to position [3184, 0]
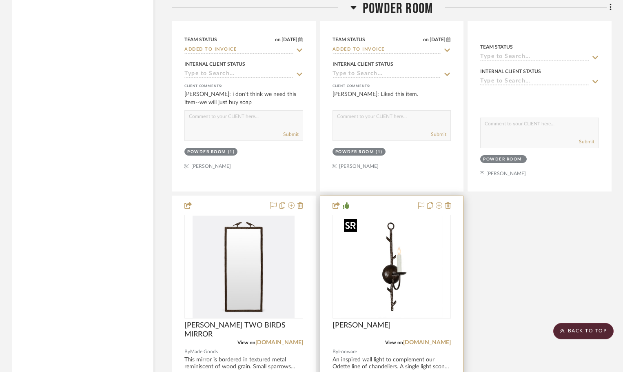
click at [415, 259] on img "0" at bounding box center [392, 267] width 102 height 102
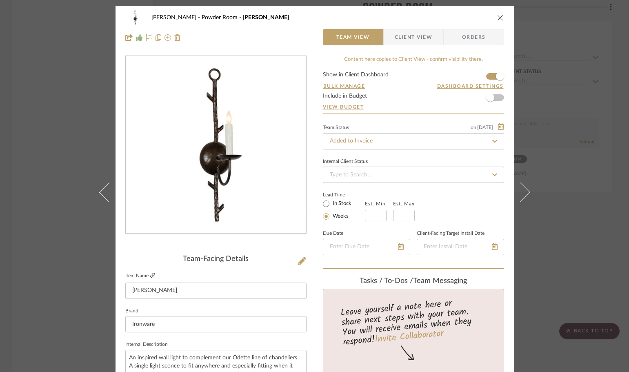
click at [150, 275] on icon at bounding box center [152, 275] width 5 height 5
click at [497, 16] on icon "close" at bounding box center [500, 17] width 7 height 7
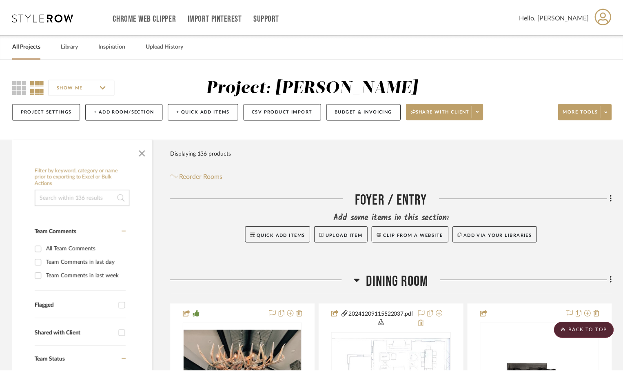
scroll to position [3184, 0]
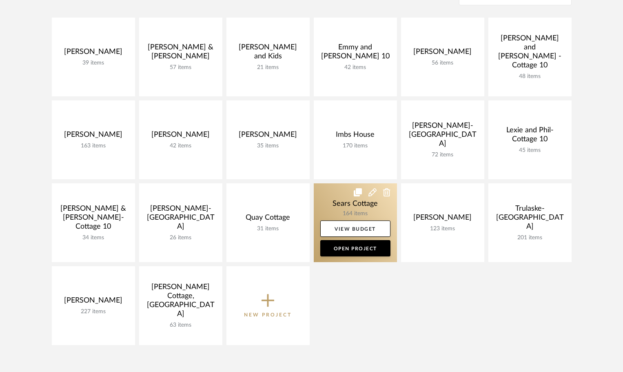
scroll to position [163, 0]
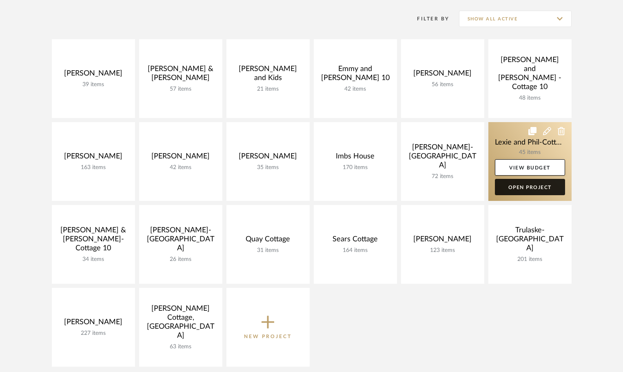
click at [517, 190] on link "Open Project" at bounding box center [530, 187] width 70 height 16
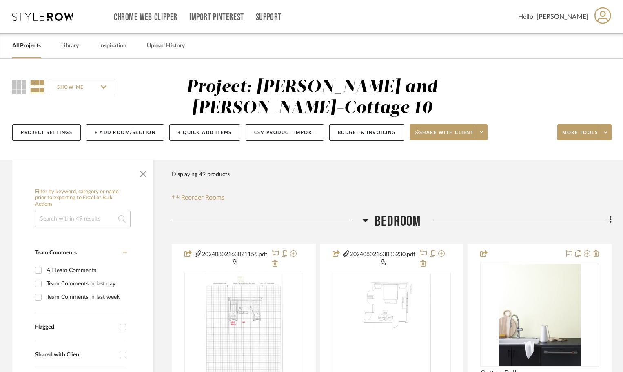
click at [34, 44] on link "All Projects" at bounding box center [26, 45] width 29 height 11
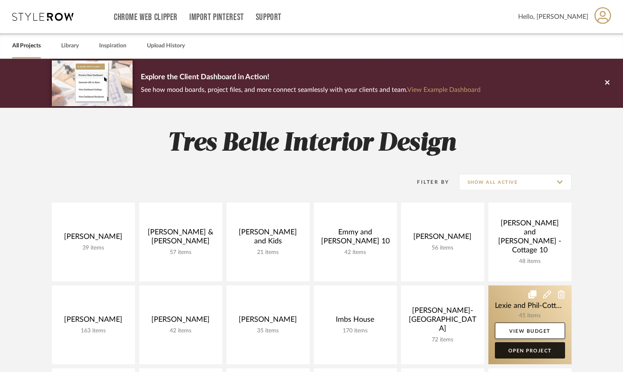
click at [518, 344] on link "Open Project" at bounding box center [530, 350] width 70 height 16
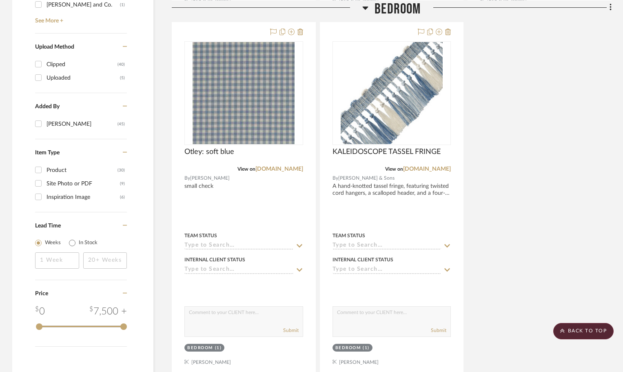
scroll to position [1080, 0]
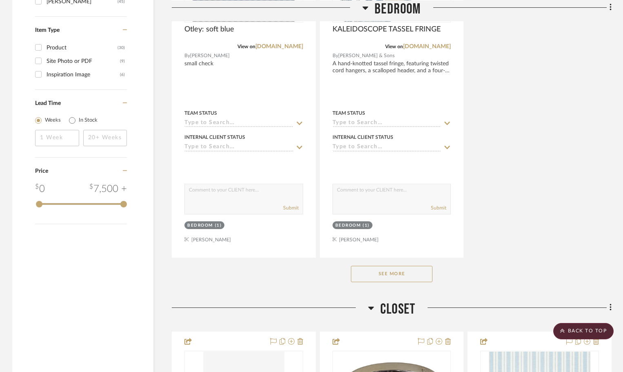
click at [425, 266] on button "See More" at bounding box center [392, 274] width 82 height 16
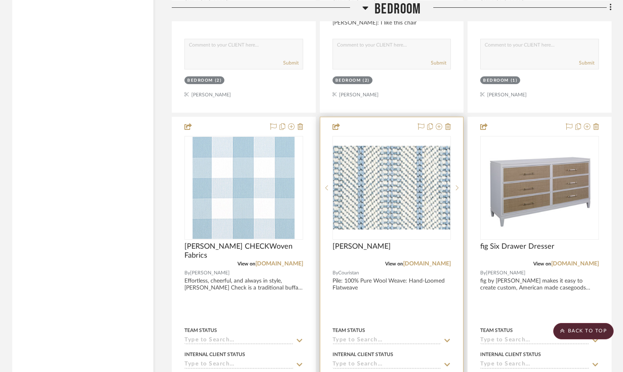
scroll to position [1570, 0]
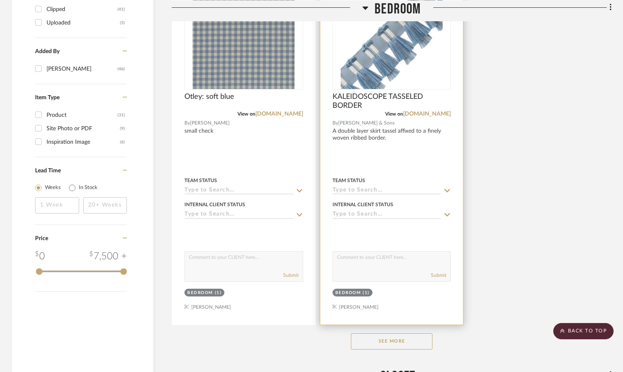
scroll to position [1072, 0]
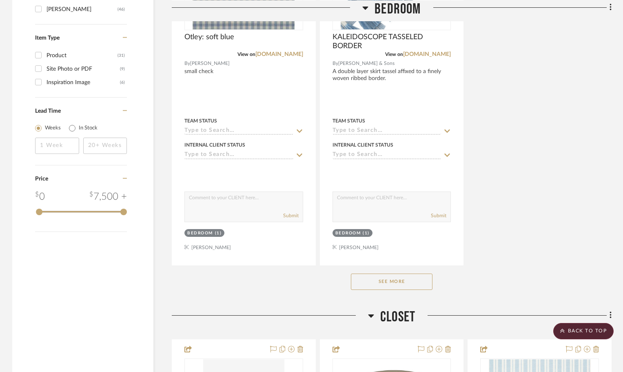
click at [400, 273] on button "See More" at bounding box center [392, 281] width 82 height 16
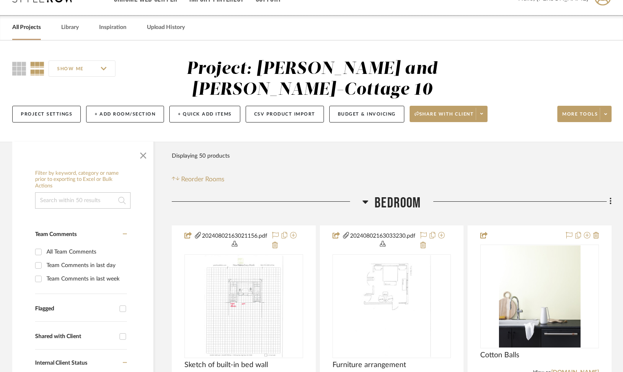
scroll to position [0, 0]
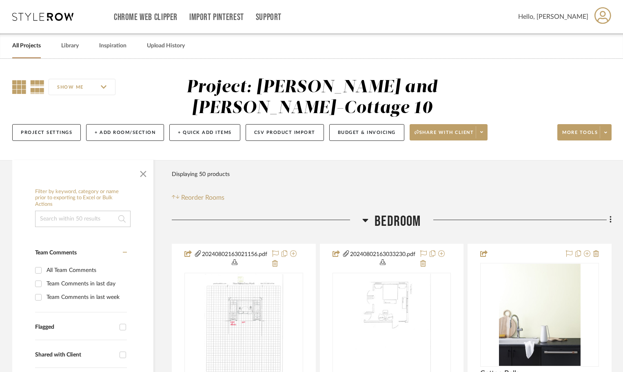
click at [22, 88] on icon at bounding box center [19, 87] width 14 height 14
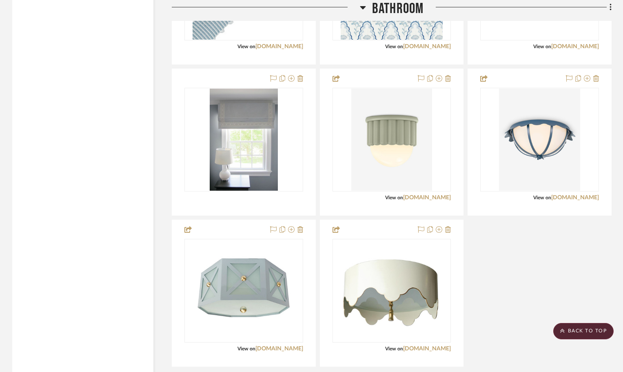
scroll to position [1971, 0]
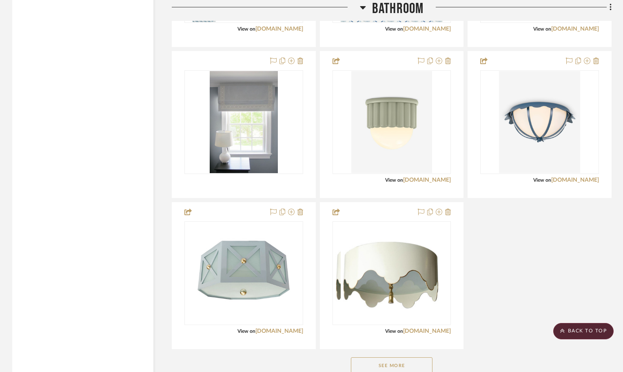
click at [411, 357] on button "See More" at bounding box center [392, 365] width 82 height 16
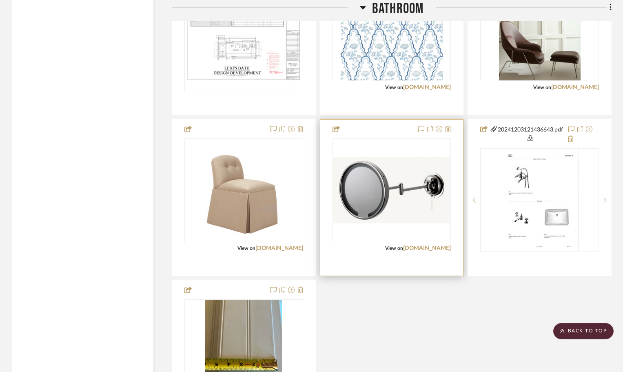
scroll to position [2746, 0]
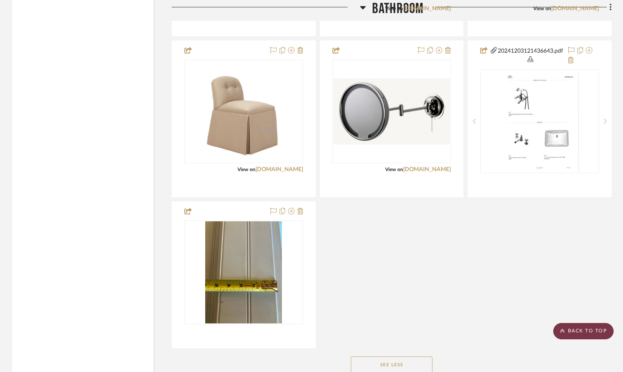
click at [578, 333] on scroll-to-top-button "BACK TO TOP" at bounding box center [584, 331] width 60 height 16
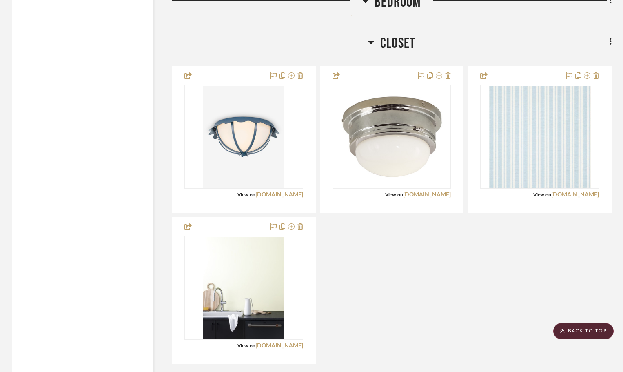
scroll to position [1403, 0]
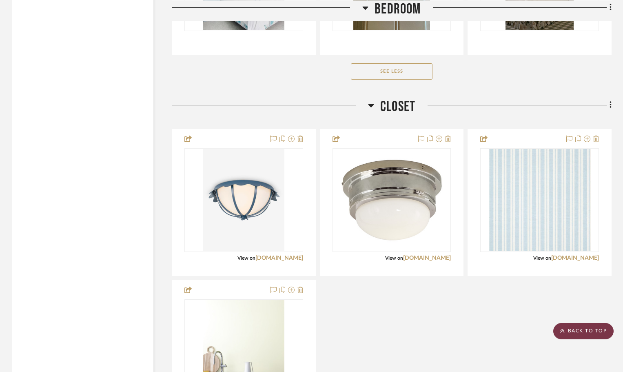
click at [600, 331] on scroll-to-top-button "BACK TO TOP" at bounding box center [584, 331] width 60 height 16
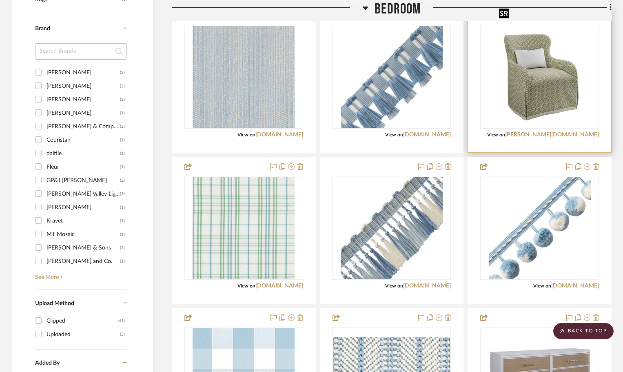
scroll to position [735, 0]
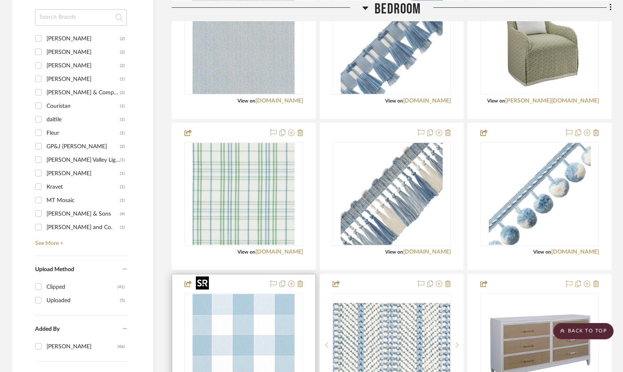
click at [229, 317] on img "0" at bounding box center [244, 345] width 102 height 102
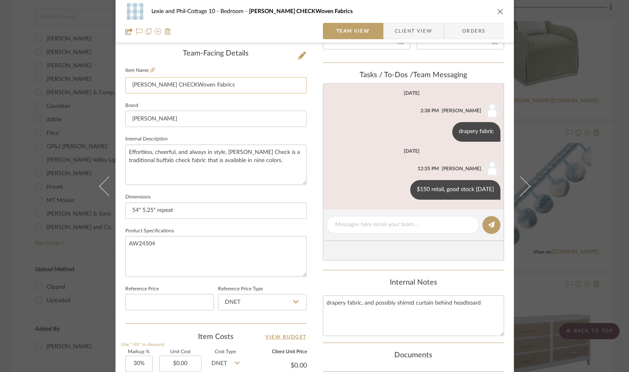
scroll to position [245, 0]
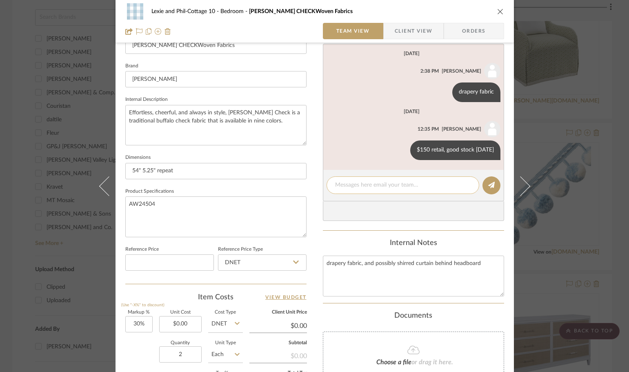
click at [338, 189] on div at bounding box center [403, 185] width 153 height 18
click at [374, 184] on textarea at bounding box center [403, 185] width 136 height 9
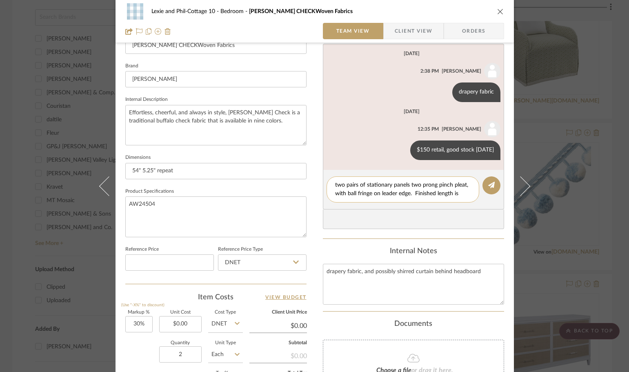
scroll to position [0, 0]
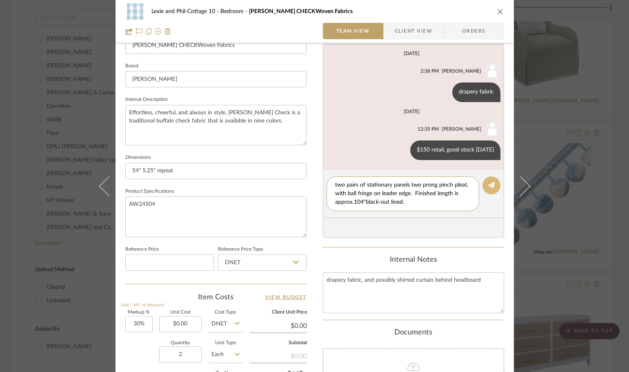
type textarea "two pairs of stationary panels two prong pinch pleat, with ball fringe on leade…"
click at [491, 182] on icon at bounding box center [491, 185] width 7 height 7
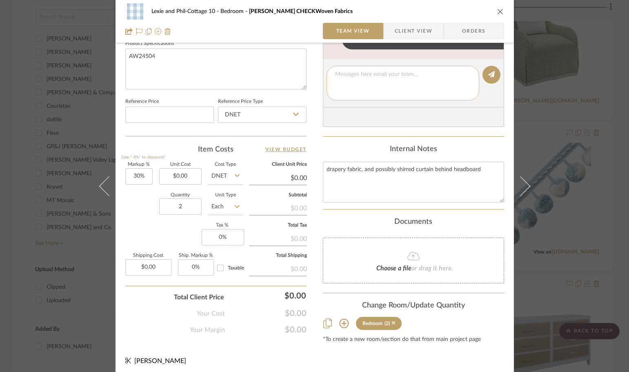
scroll to position [396, 0]
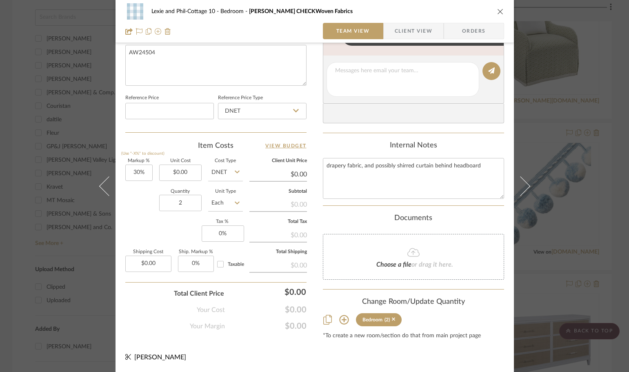
click at [341, 321] on icon at bounding box center [343, 319] width 9 height 9
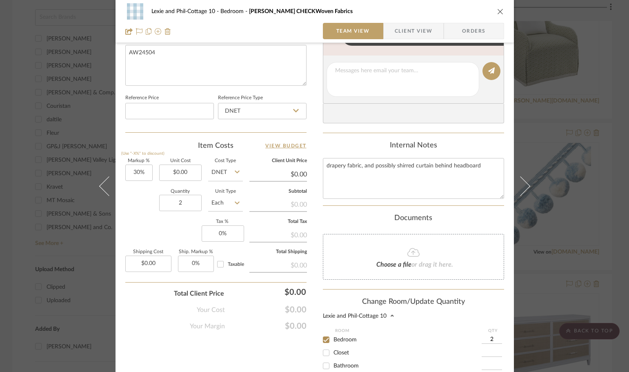
scroll to position [437, 0]
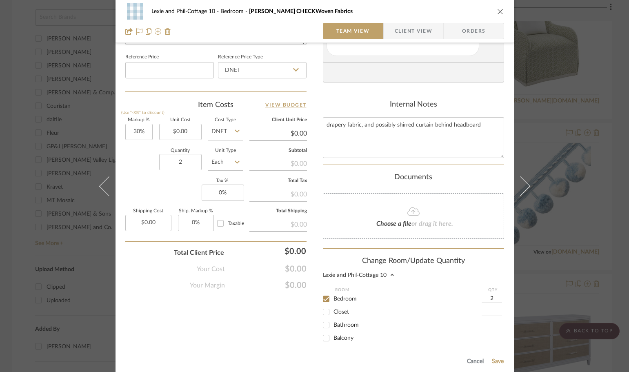
click at [494, 296] on input "2" at bounding box center [492, 299] width 20 height 8
type input "27"
click at [500, 360] on button "Save" at bounding box center [497, 361] width 13 height 7
type input "27"
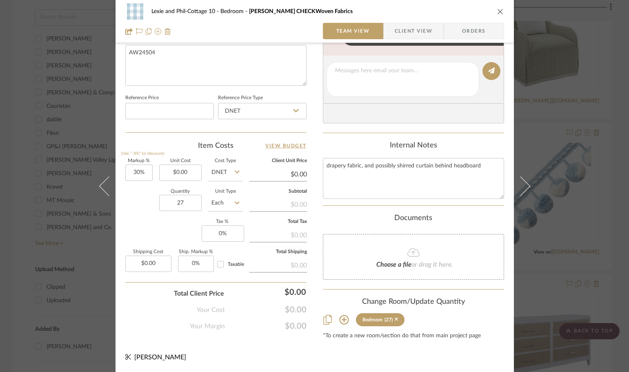
scroll to position [396, 0]
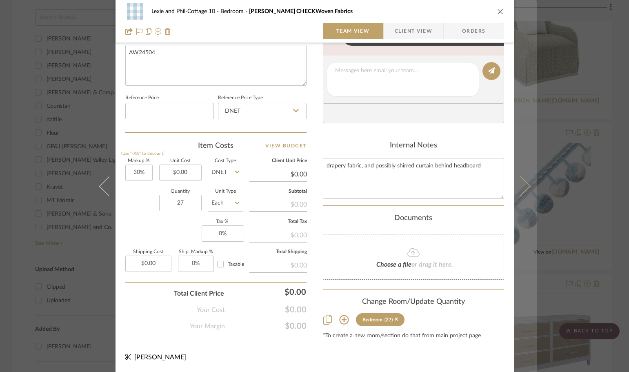
click at [527, 179] on button at bounding box center [525, 186] width 23 height 372
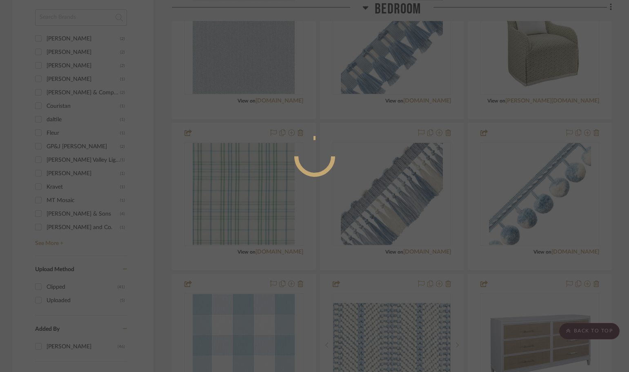
scroll to position [0, 0]
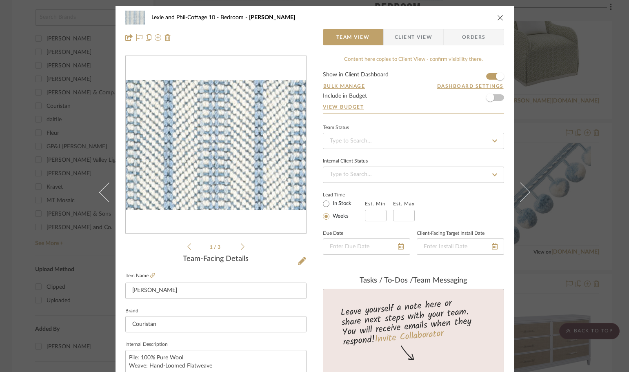
click at [556, 182] on div "Lexie and Phil-Cottage 10 Bedroom [PERSON_NAME] Team View Client View Orders 1 …" at bounding box center [314, 186] width 629 height 372
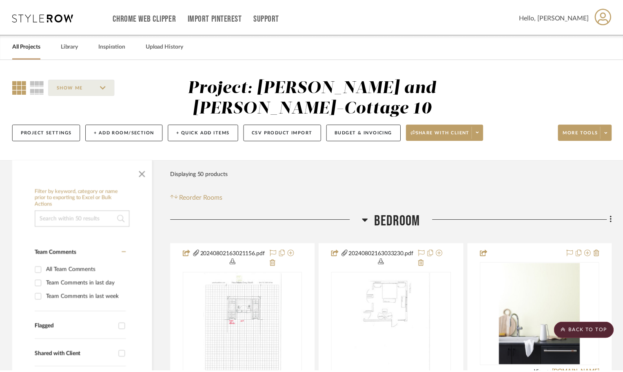
scroll to position [735, 0]
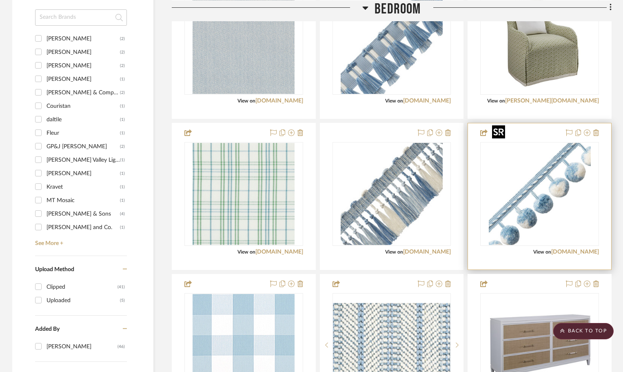
click at [560, 192] on img "0" at bounding box center [540, 194] width 102 height 102
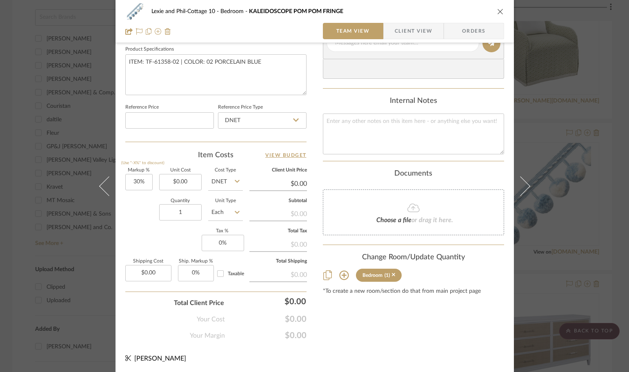
scroll to position [388, 0]
click at [340, 274] on icon at bounding box center [343, 273] width 9 height 9
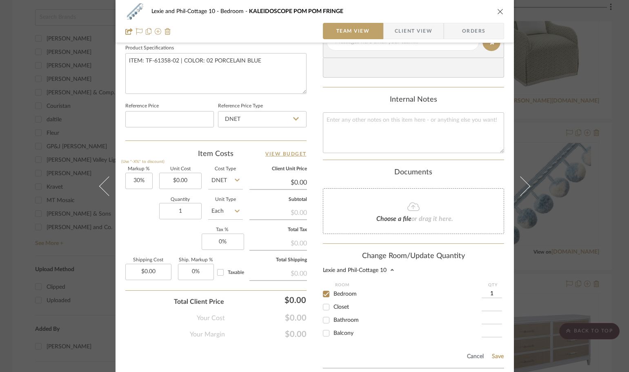
click at [493, 292] on input "1" at bounding box center [492, 294] width 20 height 8
type input "12.5"
click at [495, 355] on button "Save" at bounding box center [497, 356] width 13 height 7
type input "12.5"
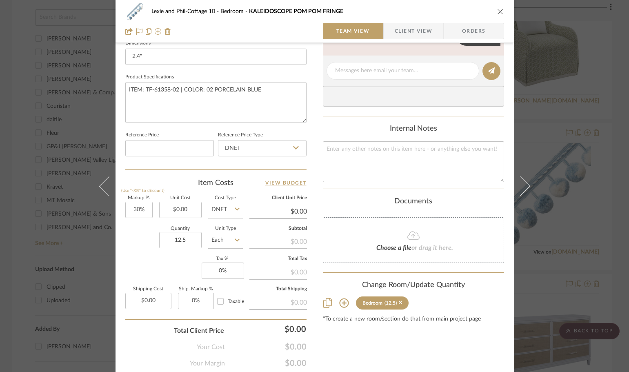
scroll to position [347, 0]
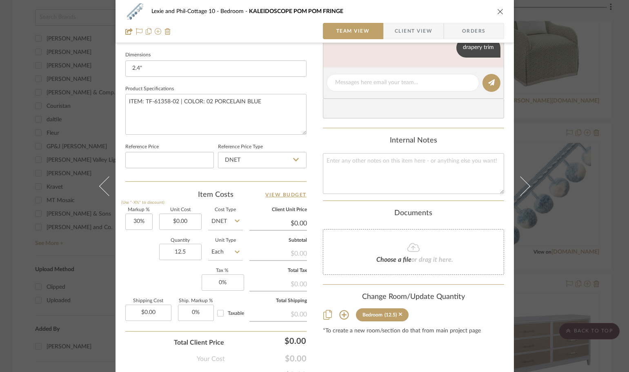
click at [498, 11] on icon "close" at bounding box center [500, 11] width 7 height 7
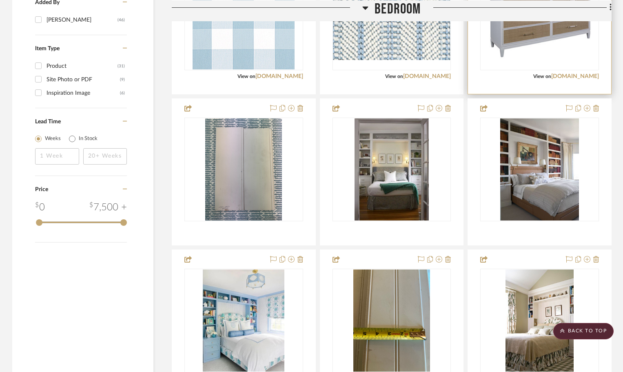
scroll to position [1225, 0]
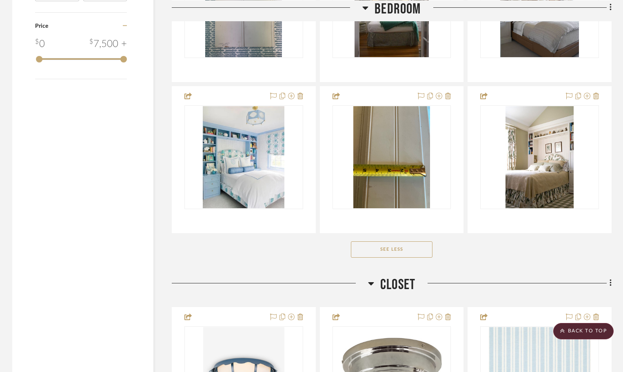
click at [382, 241] on button "See Less" at bounding box center [392, 249] width 82 height 16
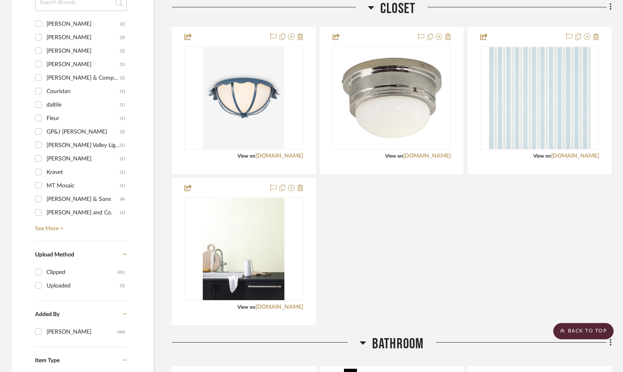
scroll to position [735, 0]
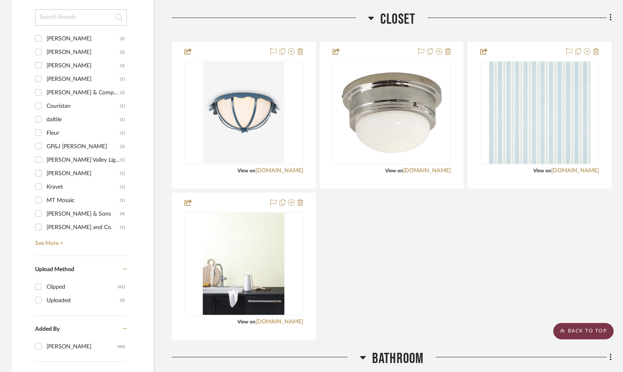
click at [578, 329] on scroll-to-top-button "BACK TO TOP" at bounding box center [584, 331] width 60 height 16
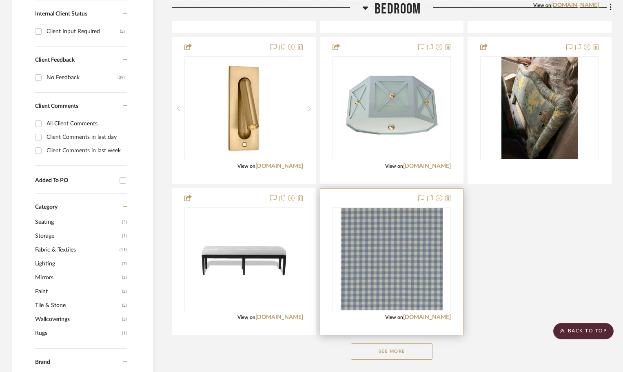
scroll to position [408, 0]
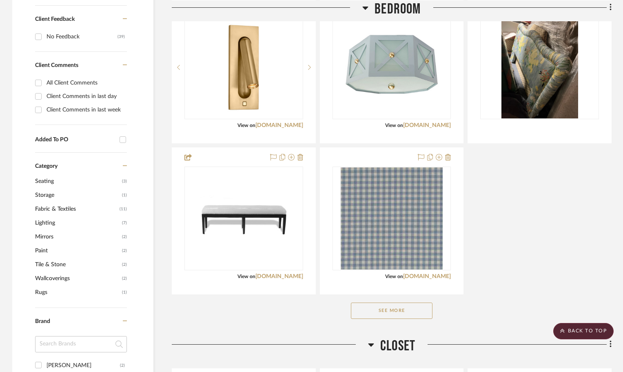
click at [376, 302] on button "See More" at bounding box center [392, 310] width 82 height 16
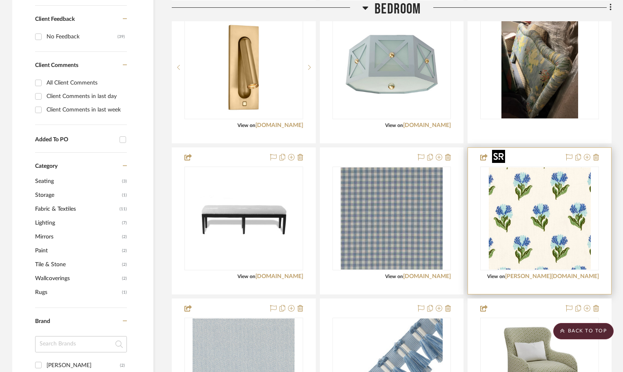
click at [516, 189] on img "0" at bounding box center [540, 218] width 102 height 102
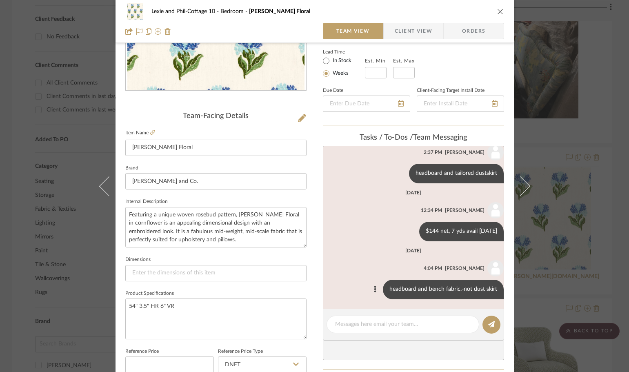
scroll to position [163, 0]
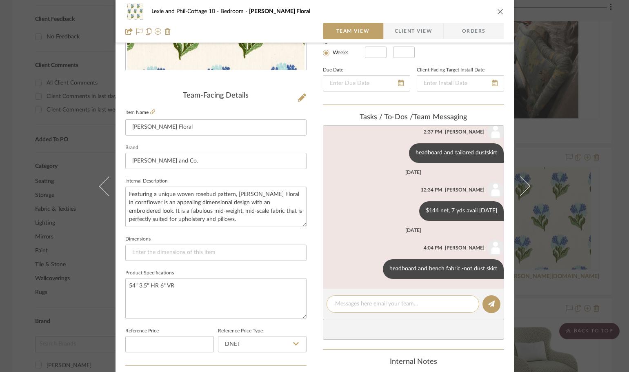
click at [394, 304] on textarea at bounding box center [403, 304] width 136 height 9
click at [540, 224] on div "Lexie and Phil-Cottage 10 Bedroom [PERSON_NAME] Floral Team View Client View Or…" at bounding box center [314, 186] width 629 height 372
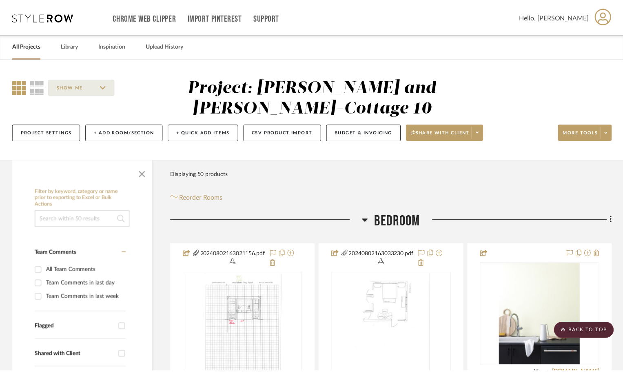
scroll to position [408, 0]
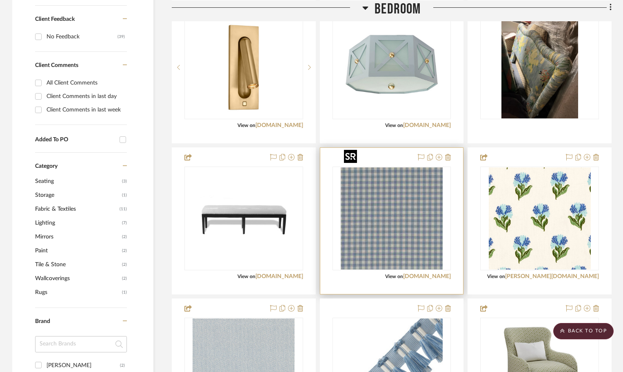
click at [405, 202] on img "0" at bounding box center [392, 218] width 102 height 102
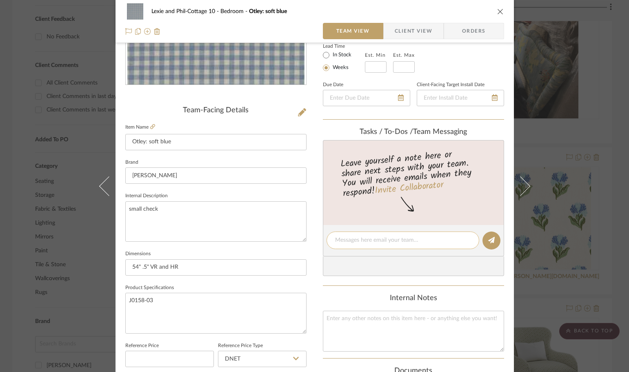
scroll to position [163, 0]
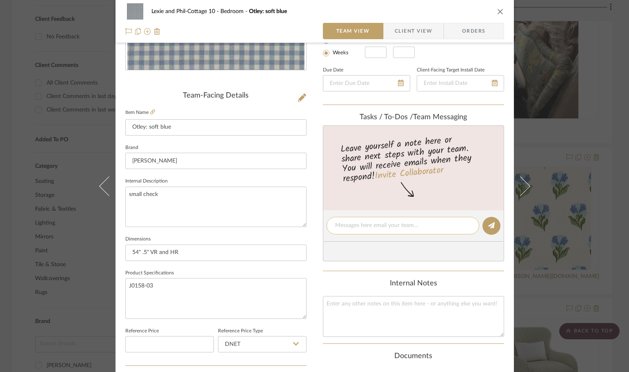
click at [352, 222] on textarea at bounding box center [403, 225] width 136 height 9
click at [335, 224] on textarea "welt on headboard and on bench" at bounding box center [403, 225] width 136 height 9
click at [427, 225] on textarea "bias welt on headboard and on bench" at bounding box center [403, 225] width 136 height 9
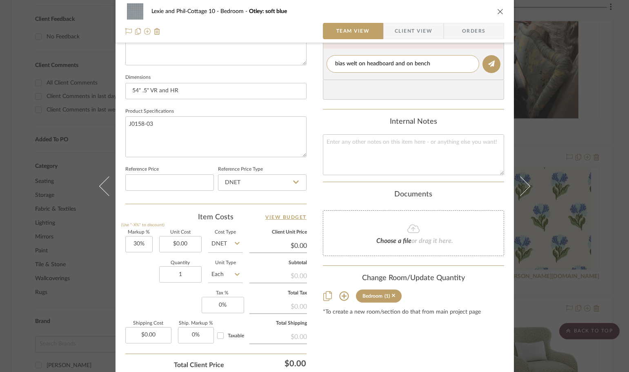
scroll to position [327, 0]
type textarea "bias welt on headboard and on bench"
click at [341, 294] on icon at bounding box center [343, 294] width 9 height 9
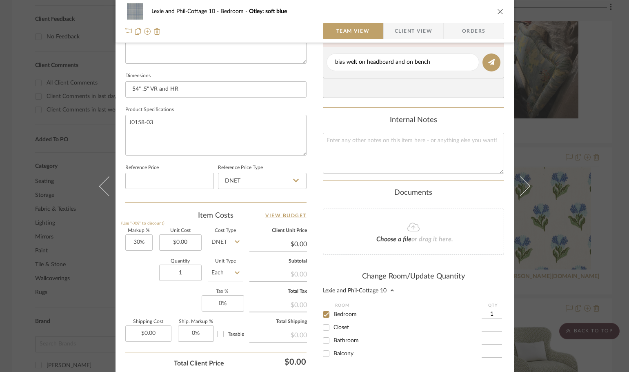
scroll to position [367, 0]
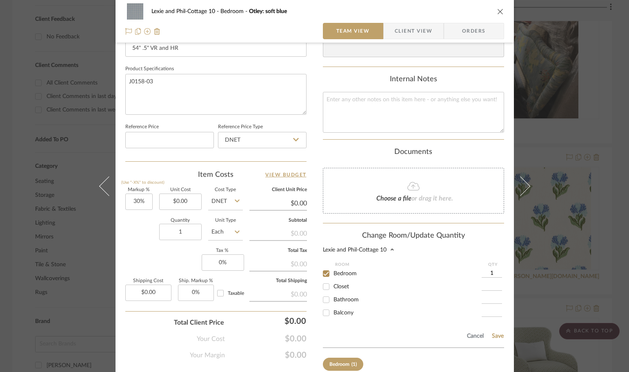
click at [490, 272] on input "1" at bounding box center [492, 273] width 20 height 8
type input "4"
click at [493, 334] on button "Save" at bounding box center [497, 336] width 13 height 7
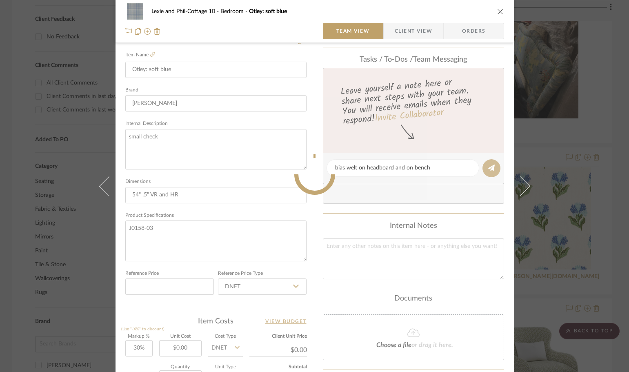
type input "4"
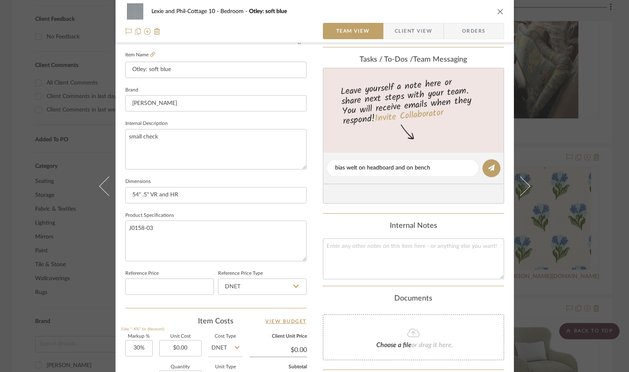
scroll to position [204, 0]
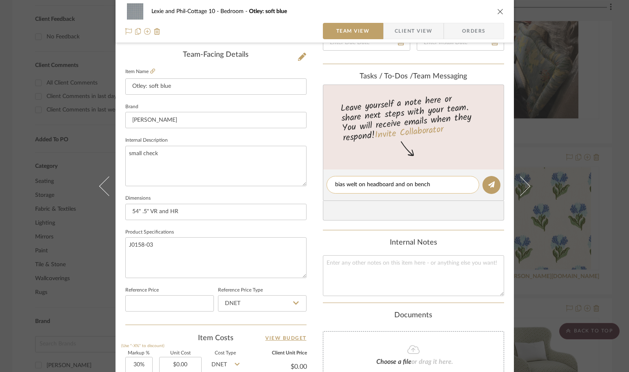
click at [431, 188] on textarea "bias welt on headboard and on bench" at bounding box center [403, 184] width 136 height 9
click at [431, 185] on textarea "bias welt on headboard and on bench-2 for each." at bounding box center [403, 184] width 136 height 9
type textarea "bias welt on headboard and on bench-2 yds. for each."
click at [490, 186] on icon at bounding box center [491, 184] width 7 height 7
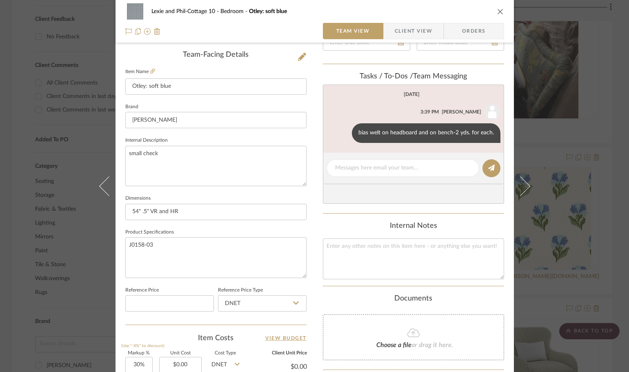
click at [499, 11] on icon "close" at bounding box center [500, 11] width 7 height 7
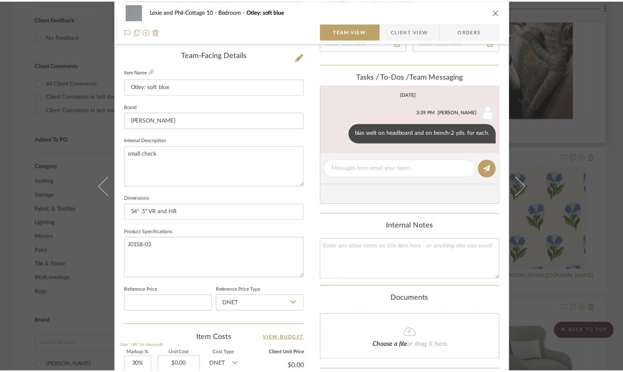
scroll to position [408, 0]
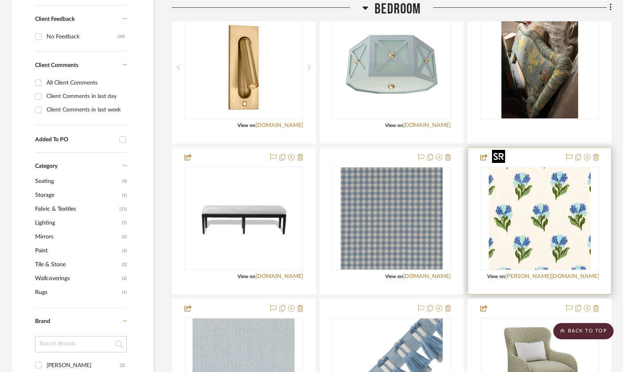
click at [563, 189] on img "0" at bounding box center [540, 218] width 102 height 102
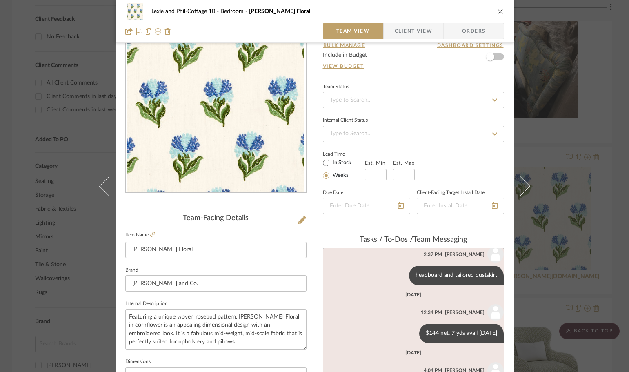
scroll to position [204, 0]
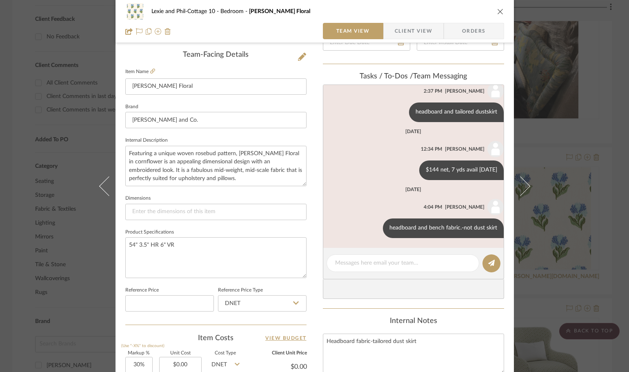
click at [498, 13] on icon "close" at bounding box center [500, 11] width 7 height 7
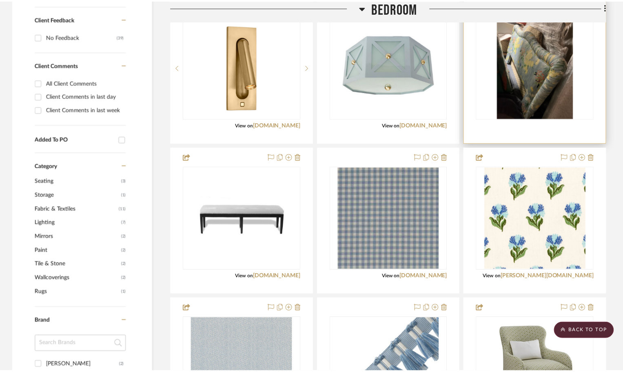
scroll to position [408, 0]
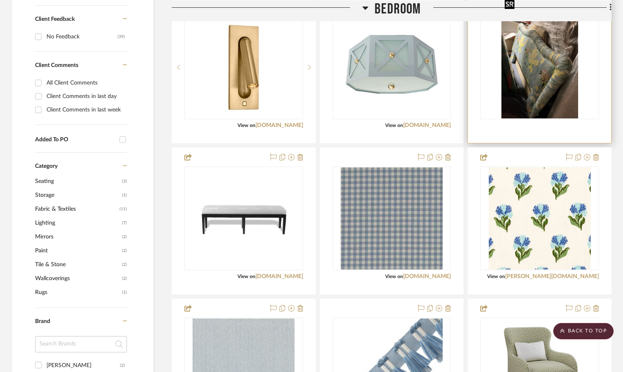
click at [538, 61] on img "0" at bounding box center [540, 67] width 77 height 102
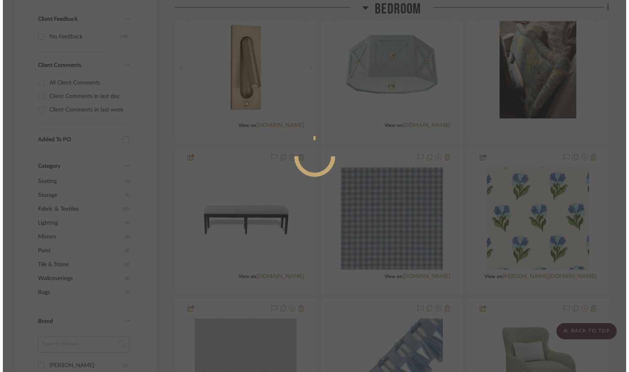
scroll to position [0, 0]
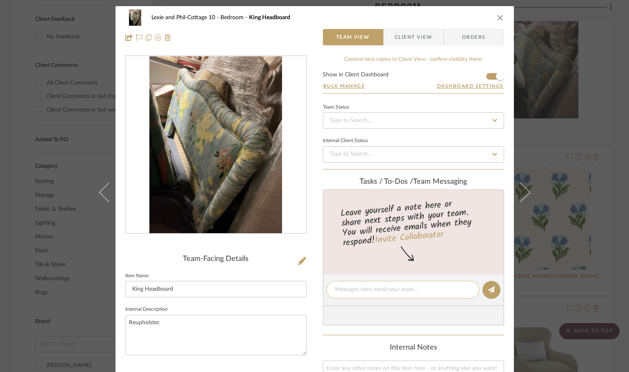
click at [346, 294] on textarea at bounding box center [403, 289] width 136 height 9
type textarea "existing-[PERSON_NAME] to reupholster"
click at [488, 288] on icon at bounding box center [491, 289] width 7 height 7
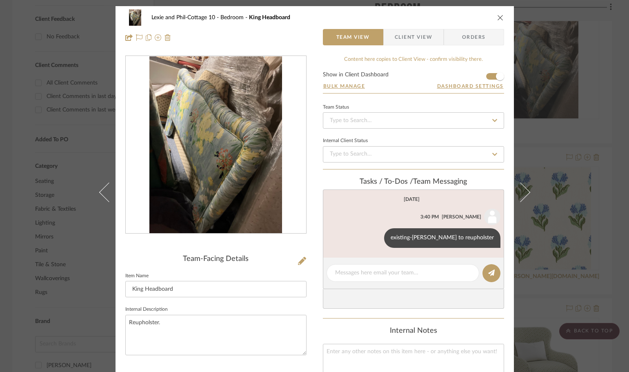
click at [499, 17] on icon "close" at bounding box center [500, 17] width 7 height 7
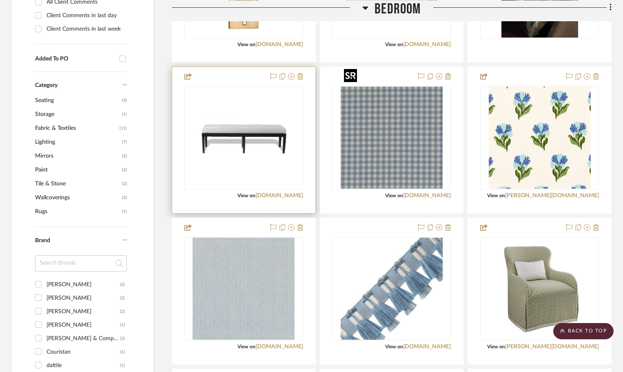
scroll to position [490, 0]
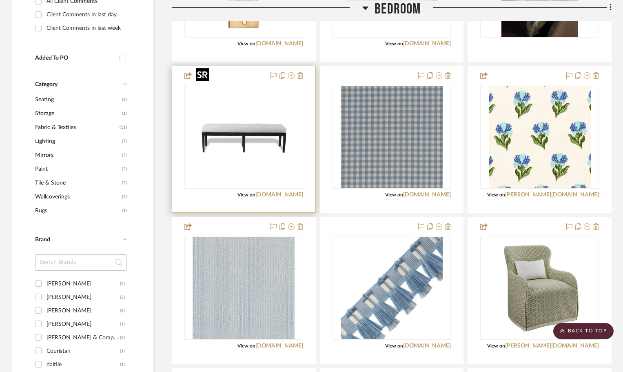
click at [285, 135] on img "0" at bounding box center [244, 137] width 102 height 102
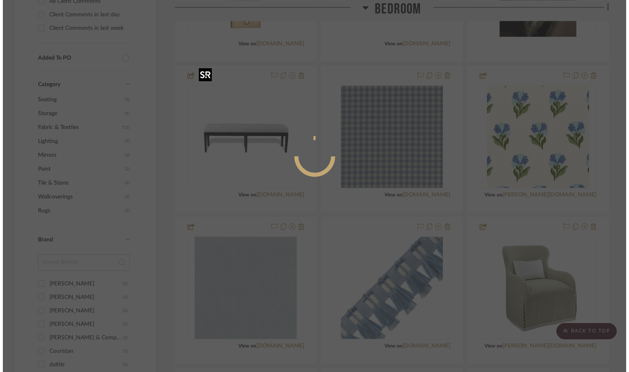
scroll to position [0, 0]
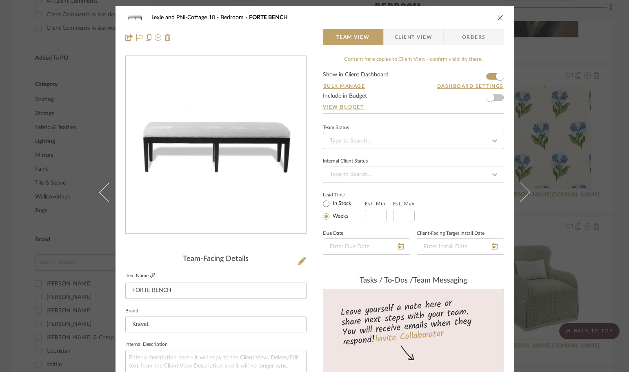
click at [150, 274] on icon at bounding box center [152, 275] width 5 height 5
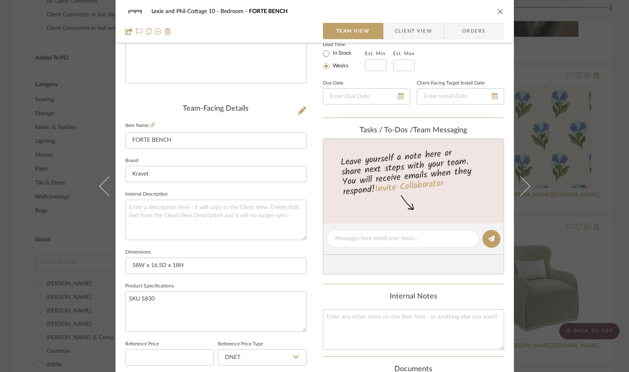
scroll to position [204, 0]
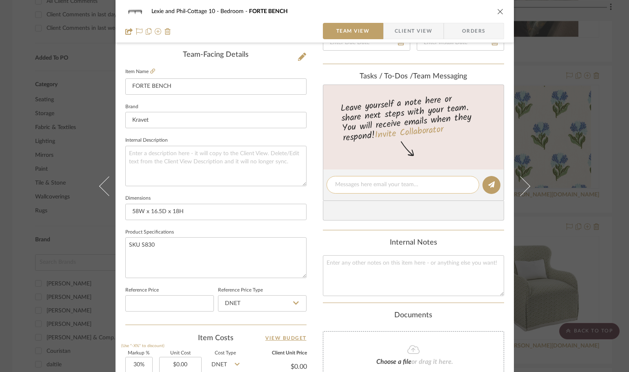
click at [335, 182] on textarea at bounding box center [403, 184] width 136 height 9
type textarea "weathered drift wood finish."
click at [488, 185] on icon at bounding box center [491, 184] width 7 height 7
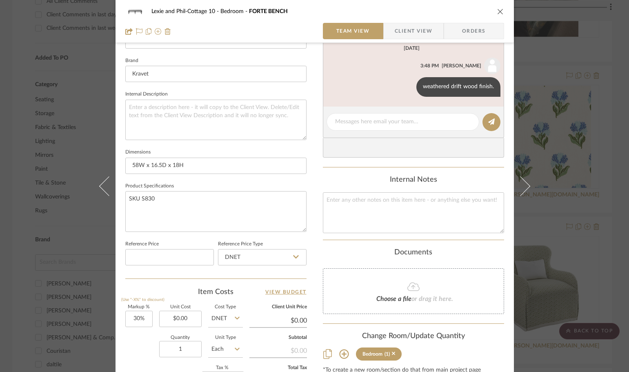
scroll to position [367, 0]
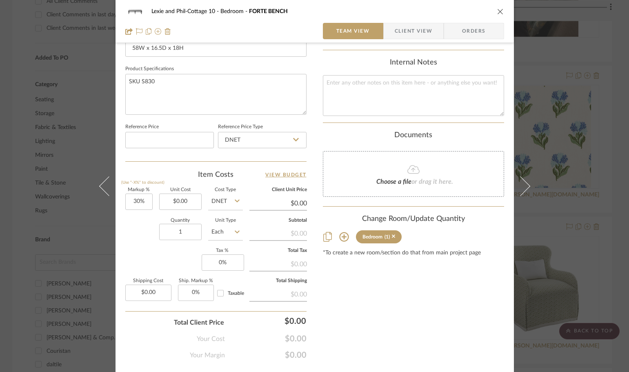
click at [556, 181] on div "Lexie and Phil-Cottage 10 Bedroom FORTE BENCH Team View Client View Orders Team…" at bounding box center [314, 186] width 629 height 372
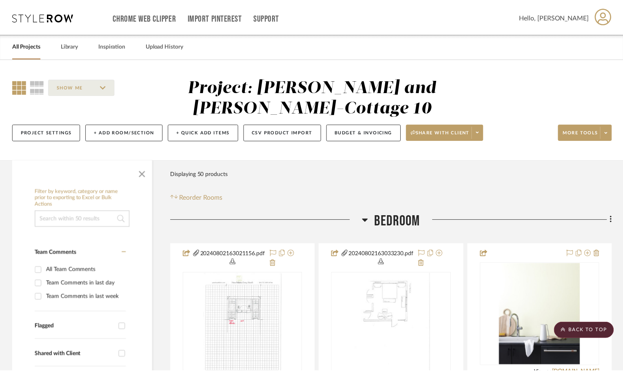
scroll to position [490, 0]
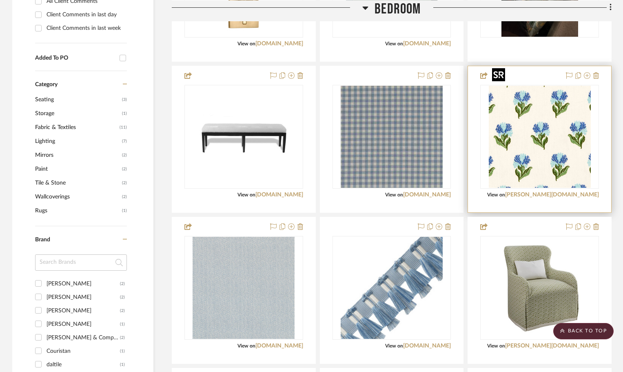
click at [538, 111] on img "0" at bounding box center [540, 137] width 102 height 102
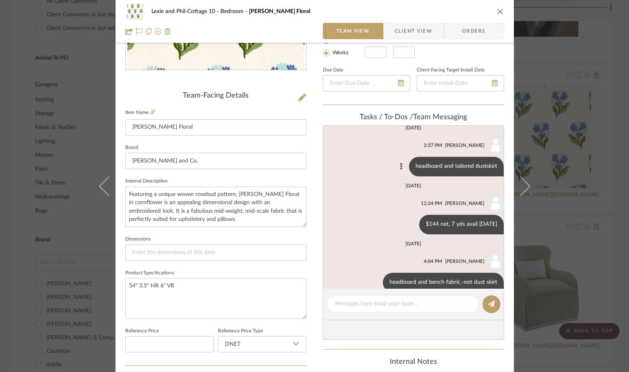
scroll to position [0, 0]
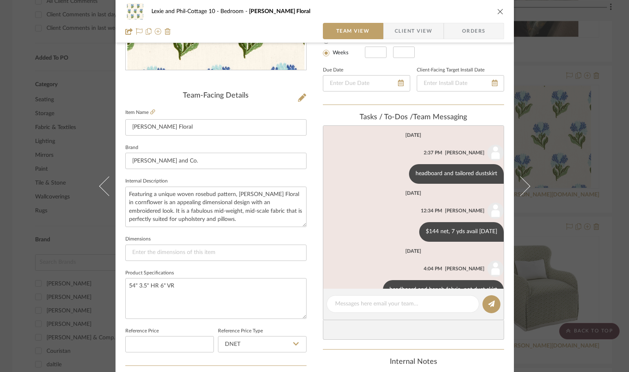
click at [565, 123] on div "Lexie and Phil-Cottage 10 Bedroom [PERSON_NAME] Floral Team View Client View Or…" at bounding box center [314, 186] width 629 height 372
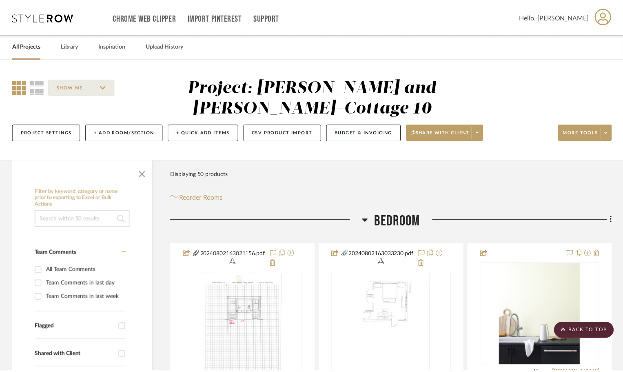
scroll to position [490, 0]
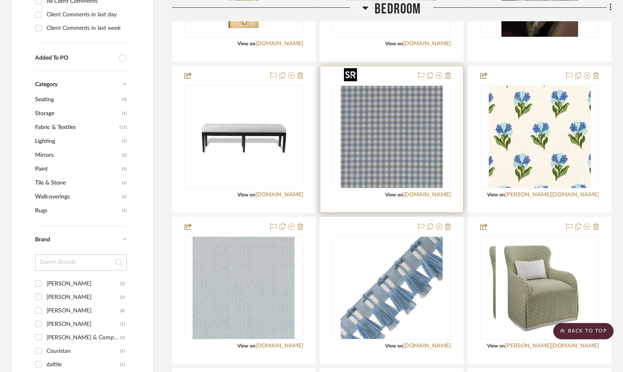
click at [368, 127] on img "0" at bounding box center [392, 137] width 102 height 102
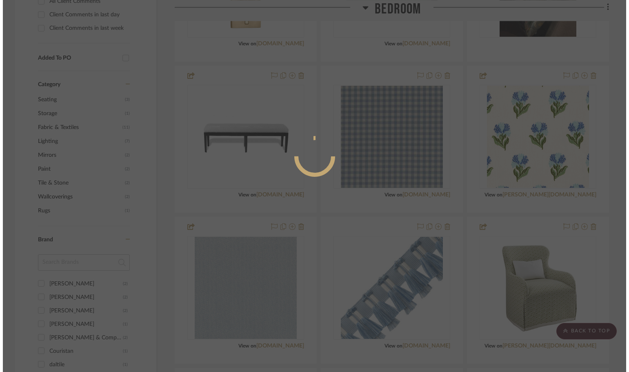
scroll to position [0, 0]
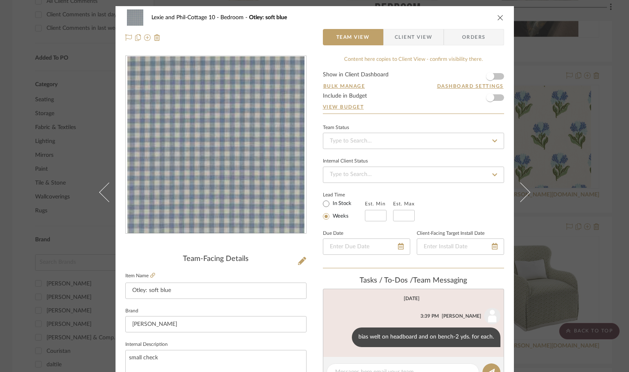
drag, startPoint x: 493, startPoint y: 5, endPoint x: 500, endPoint y: 15, distance: 12.0
click at [500, 17] on icon "close" at bounding box center [500, 17] width 7 height 7
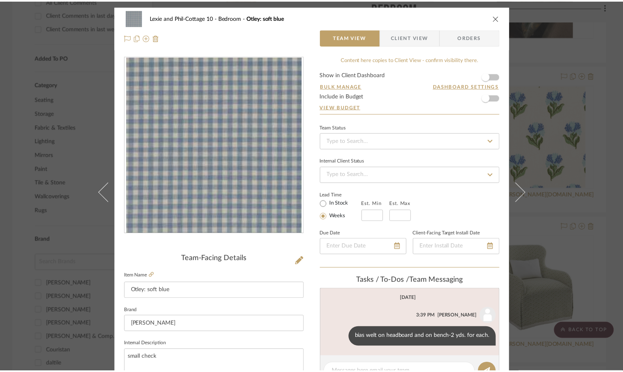
scroll to position [490, 0]
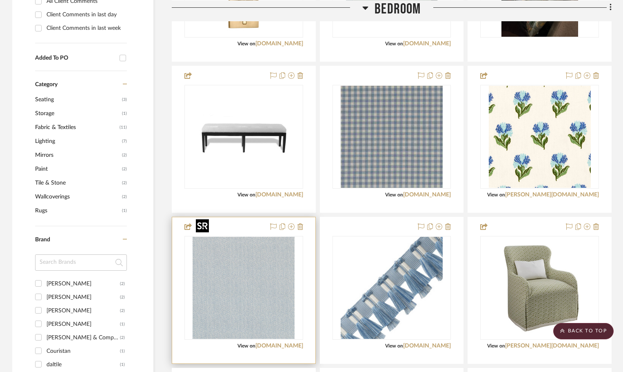
click at [271, 265] on img "0" at bounding box center [244, 288] width 102 height 102
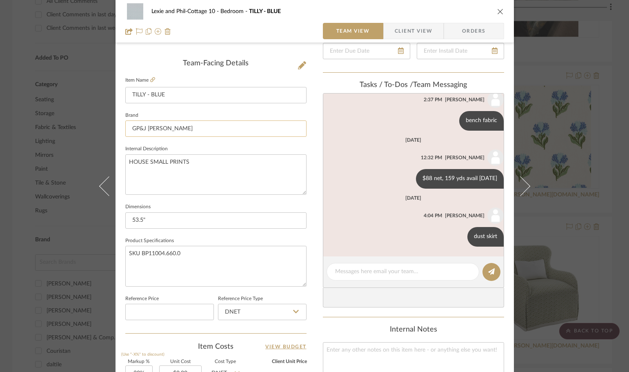
scroll to position [245, 0]
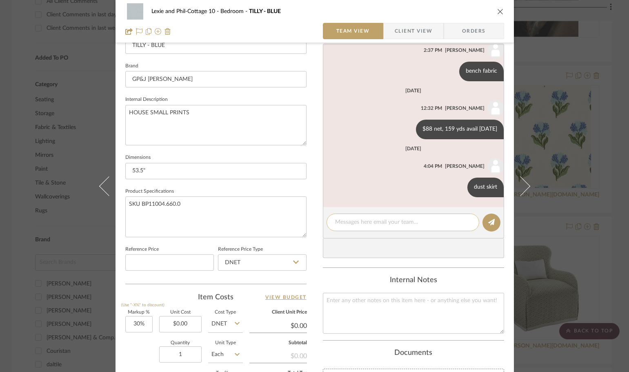
click at [343, 226] on textarea at bounding box center [403, 222] width 136 height 9
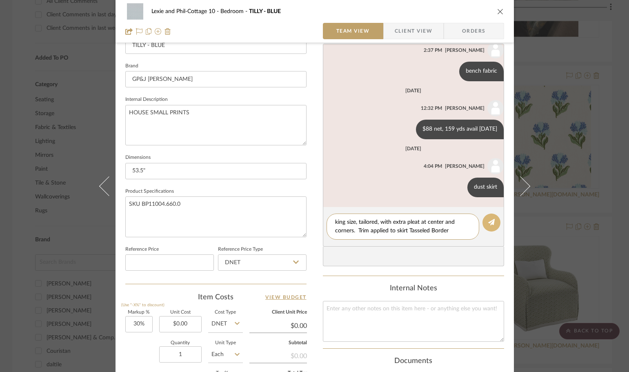
type textarea "king size, tailored, with extra pleat at center and corners. Trim applied to sk…"
click at [484, 219] on button at bounding box center [491, 222] width 18 height 18
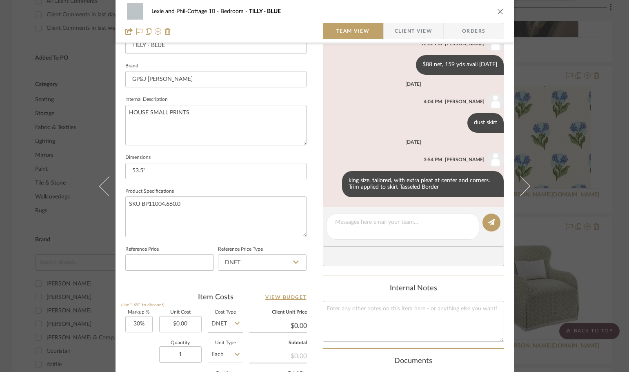
scroll to position [388, 0]
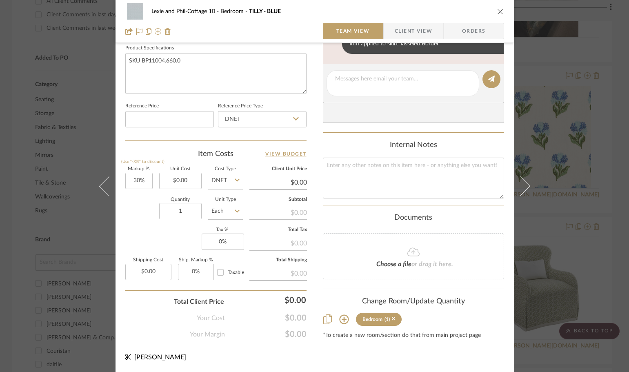
click at [342, 318] on icon at bounding box center [344, 319] width 10 height 10
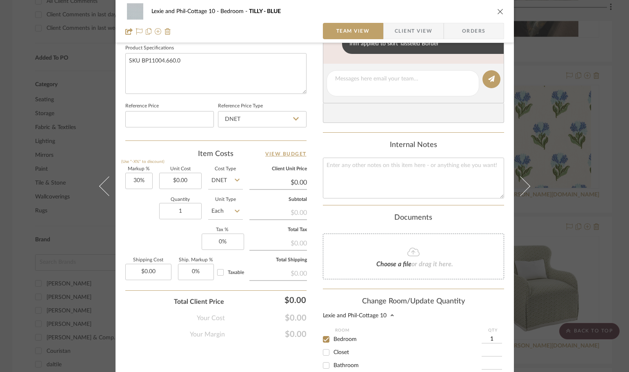
click at [489, 340] on input "1" at bounding box center [492, 339] width 20 height 8
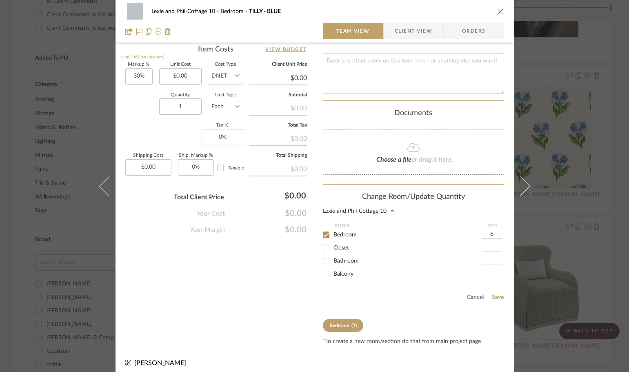
scroll to position [498, 0]
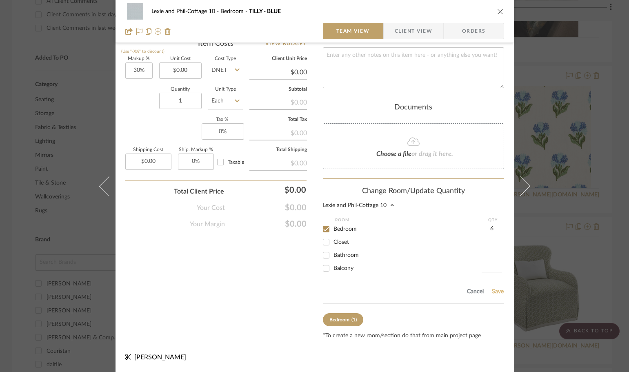
type input "6"
click at [491, 291] on button "Save" at bounding box center [497, 291] width 13 height 7
type input "6"
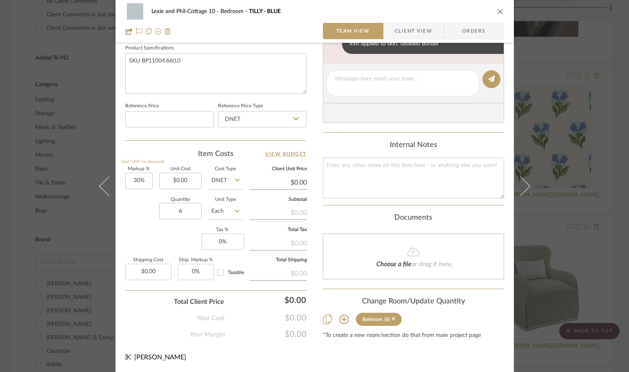
click at [497, 11] on icon "close" at bounding box center [500, 11] width 7 height 7
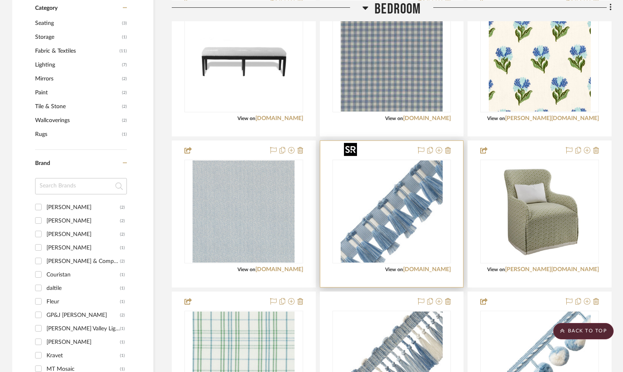
scroll to position [612, 0]
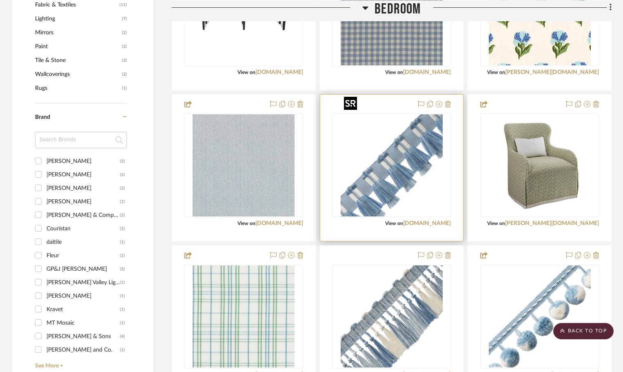
click at [394, 165] on img "0" at bounding box center [392, 165] width 102 height 102
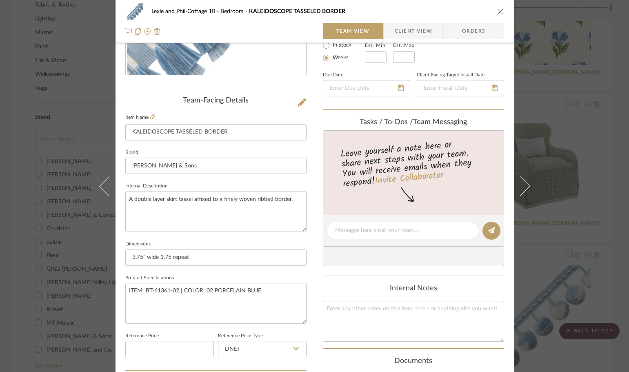
scroll to position [163, 0]
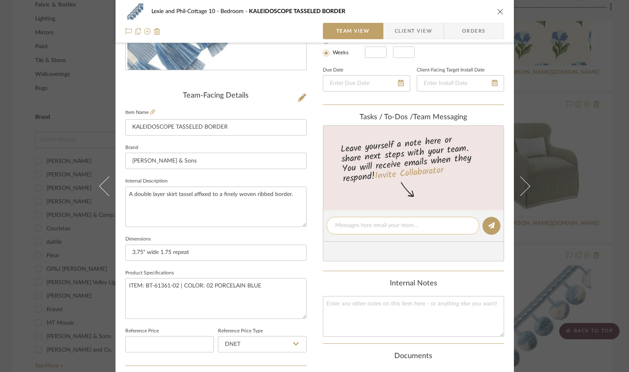
click at [360, 217] on div at bounding box center [403, 226] width 153 height 18
click at [356, 229] on textarea at bounding box center [403, 225] width 136 height 9
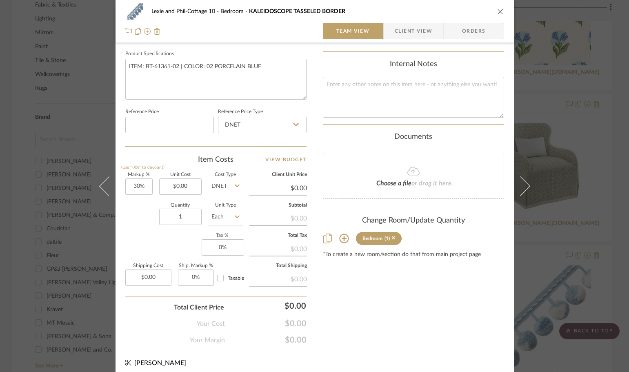
scroll to position [388, 0]
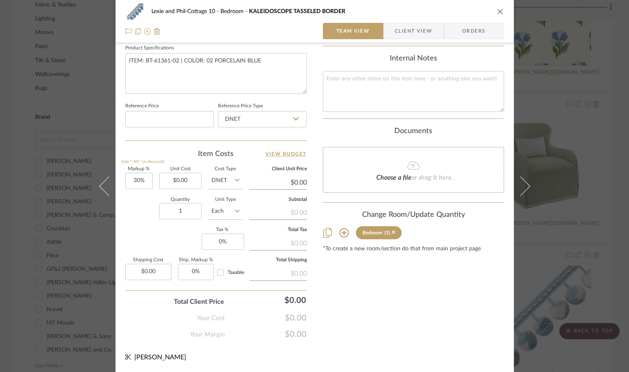
type textarea "dust skirt trim"
click at [342, 233] on icon at bounding box center [343, 232] width 9 height 9
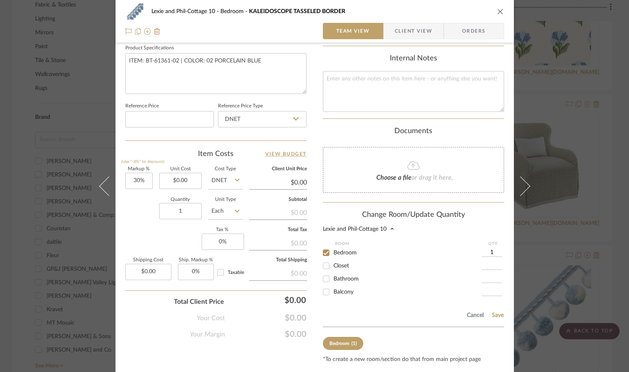
click at [493, 251] on input "1" at bounding box center [492, 253] width 20 height 8
type input "14"
click at [491, 315] on button "Save" at bounding box center [497, 315] width 13 height 7
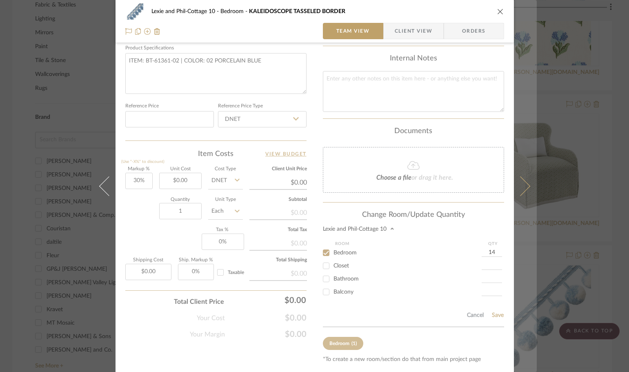
type input "14"
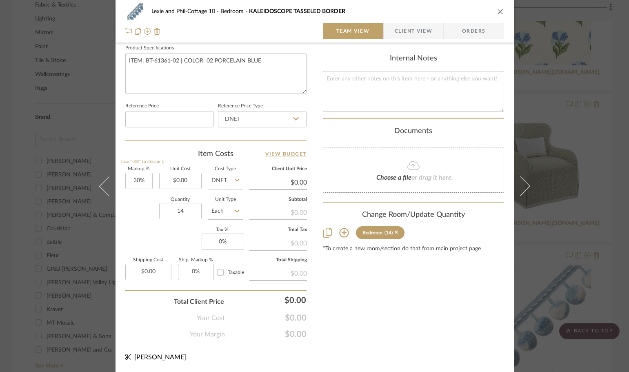
click at [597, 121] on div "Lexie and Phil-Cottage 10 Bedroom KALEIDOSCOPE TASSELED BORDER Team View Client…" at bounding box center [314, 186] width 629 height 372
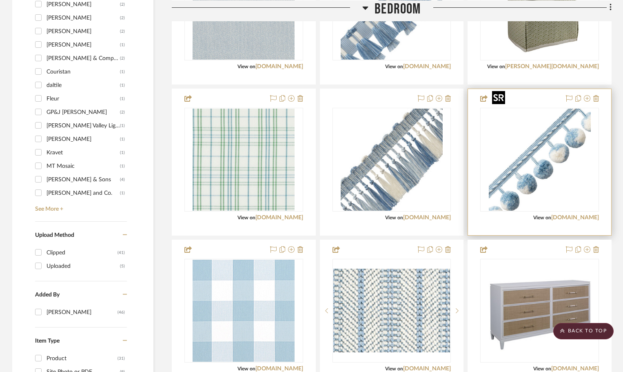
scroll to position [816, 0]
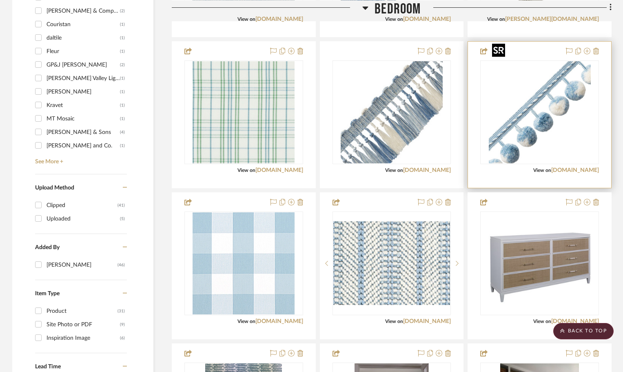
click at [570, 124] on img "0" at bounding box center [540, 112] width 102 height 102
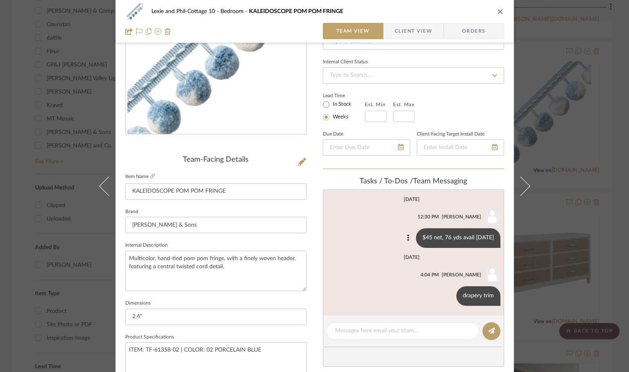
scroll to position [102, 0]
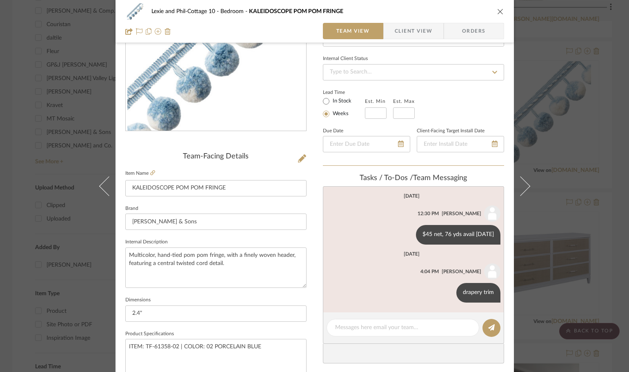
click at [542, 144] on div "Lexie and Phil-Cottage 10 Bedroom KALEIDOSCOPE POM POM FRINGE Team View Client …" at bounding box center [314, 186] width 629 height 372
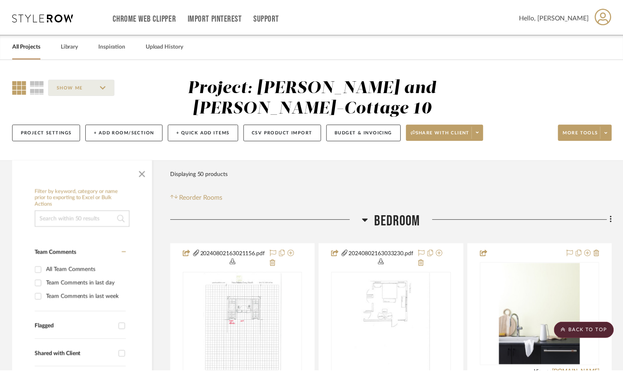
scroll to position [816, 0]
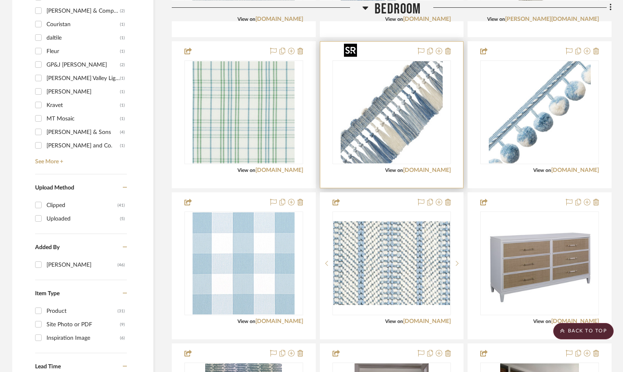
click at [399, 82] on img "0" at bounding box center [392, 112] width 102 height 102
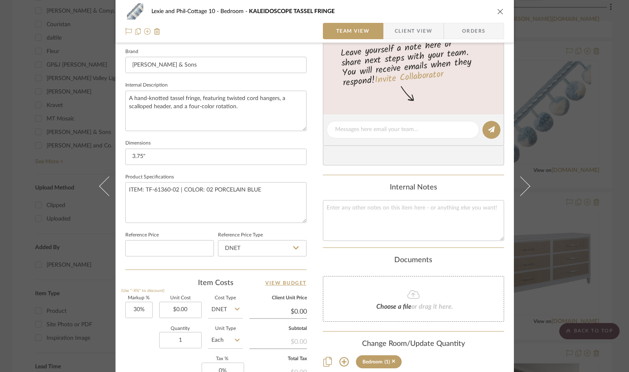
scroll to position [245, 0]
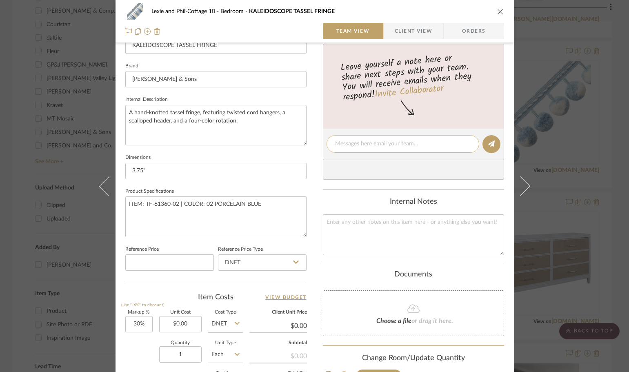
click at [359, 149] on div at bounding box center [403, 144] width 153 height 18
click at [347, 142] on textarea at bounding box center [403, 144] width 136 height 9
type textarea "chair trim"
click at [488, 147] on icon at bounding box center [491, 143] width 7 height 7
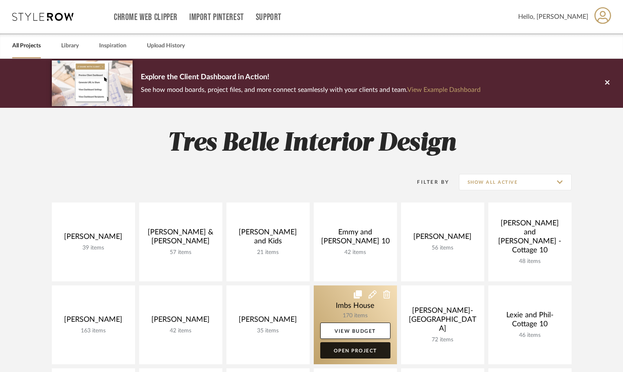
click at [362, 348] on link "Open Project" at bounding box center [355, 350] width 70 height 16
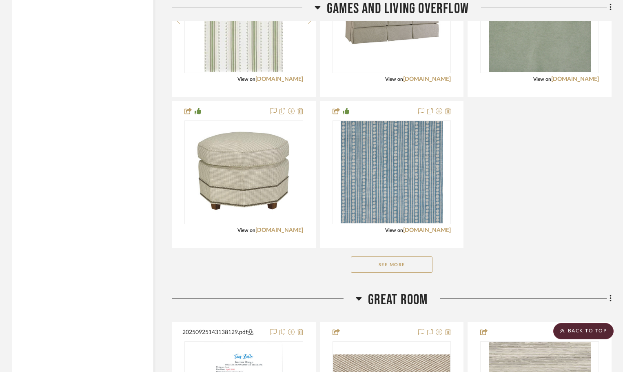
scroll to position [1551, 0]
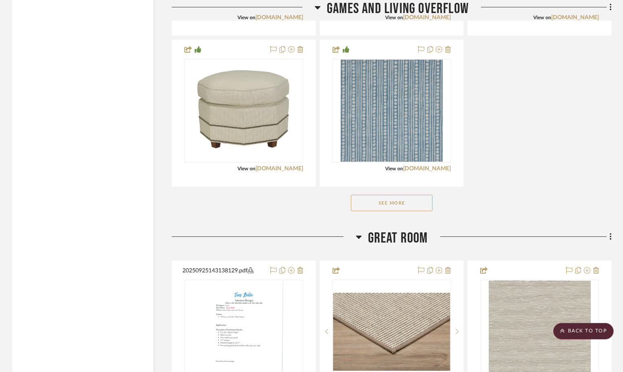
click at [383, 201] on button "See More" at bounding box center [392, 203] width 82 height 16
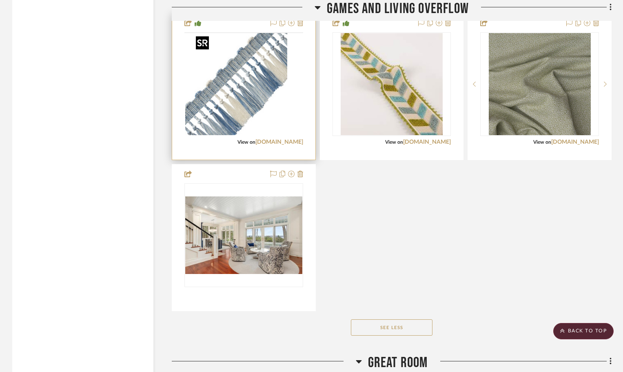
scroll to position [1714, 0]
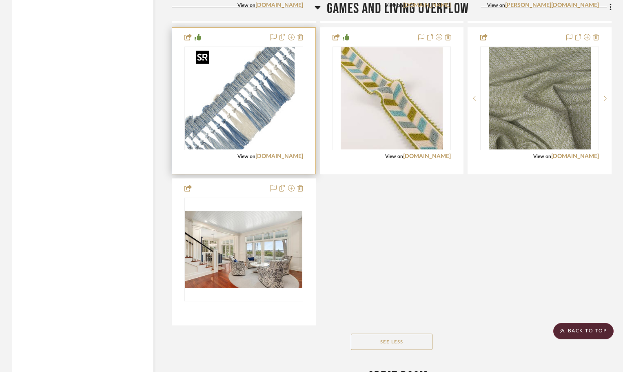
click at [287, 86] on img "0" at bounding box center [236, 98] width 102 height 102
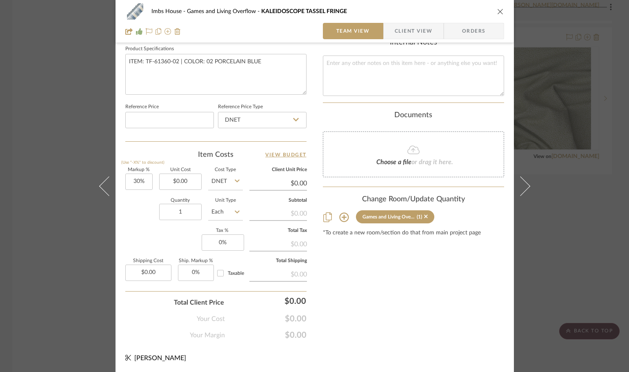
scroll to position [388, 0]
click at [575, 232] on div "Imbs House Games and Living Overflow KALEIDOSCOPE TASSEL FRINGE Team View Clien…" at bounding box center [314, 186] width 629 height 372
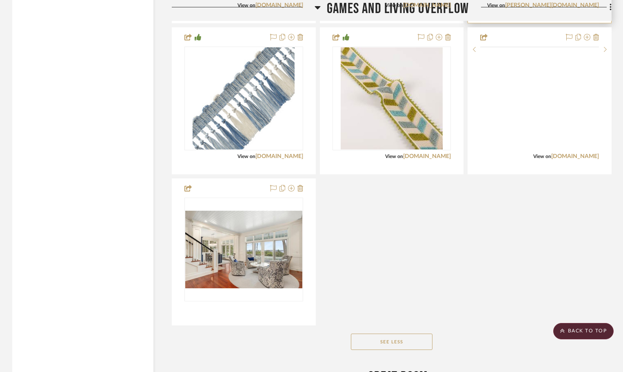
scroll to position [1470, 0]
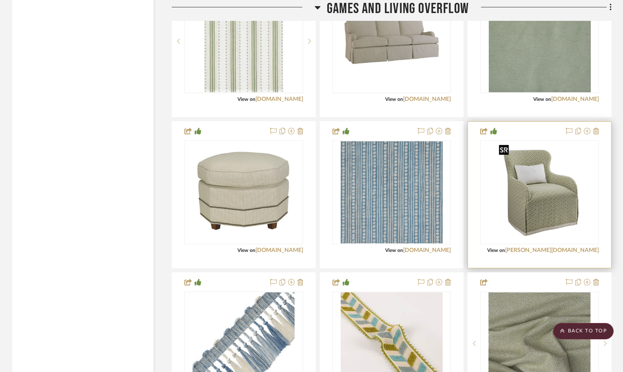
click at [569, 197] on img "0" at bounding box center [540, 192] width 88 height 102
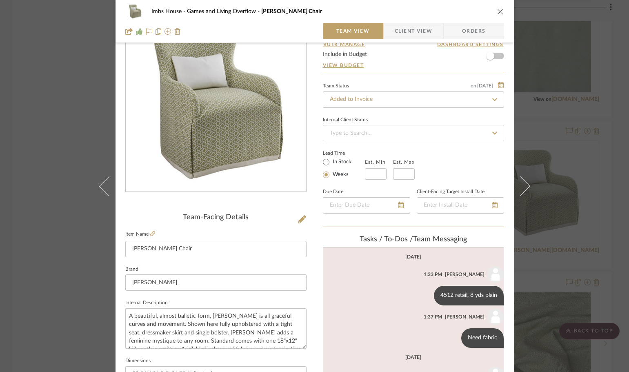
scroll to position [163, 0]
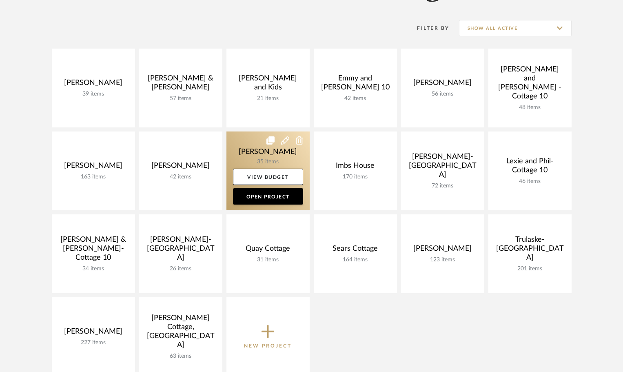
scroll to position [122, 0]
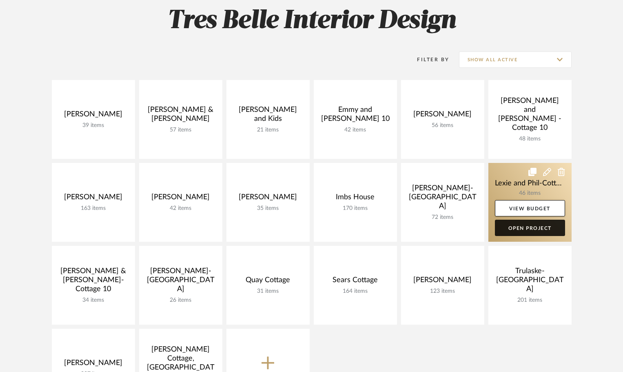
click at [537, 232] on link "Open Project" at bounding box center [530, 228] width 70 height 16
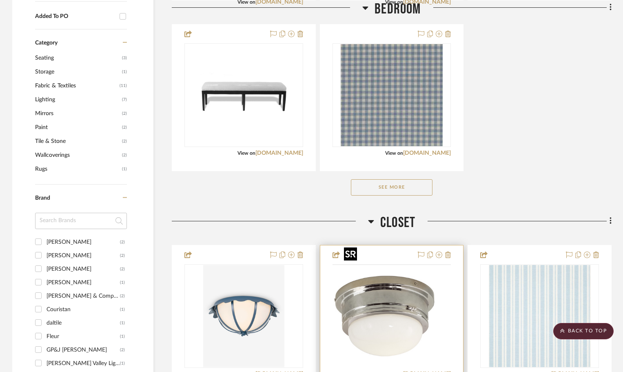
scroll to position [571, 0]
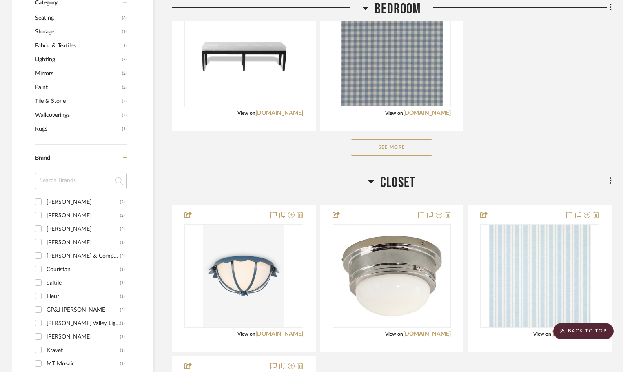
click at [426, 139] on button "See More" at bounding box center [392, 147] width 82 height 16
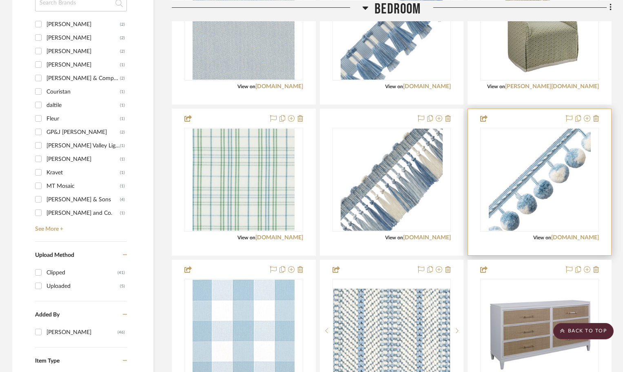
scroll to position [735, 0]
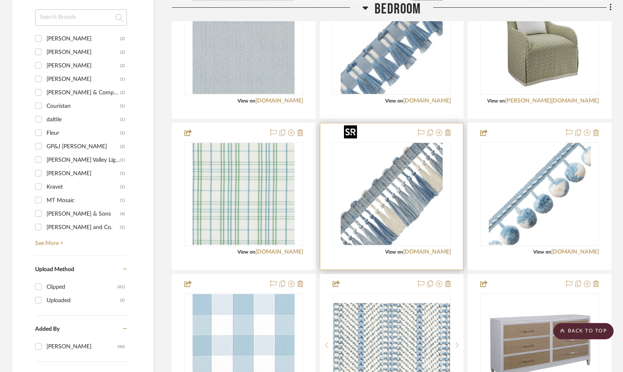
click at [0, 0] on img at bounding box center [0, 0] width 0 height 0
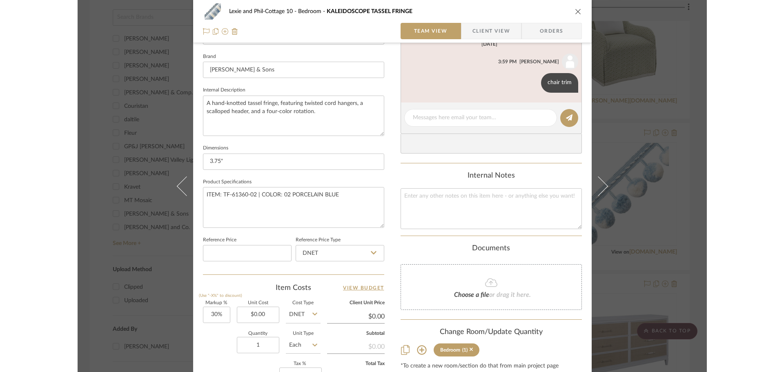
scroll to position [327, 0]
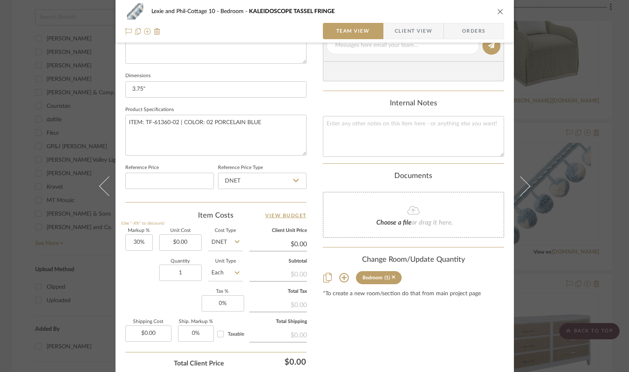
click at [340, 275] on icon at bounding box center [344, 278] width 10 height 10
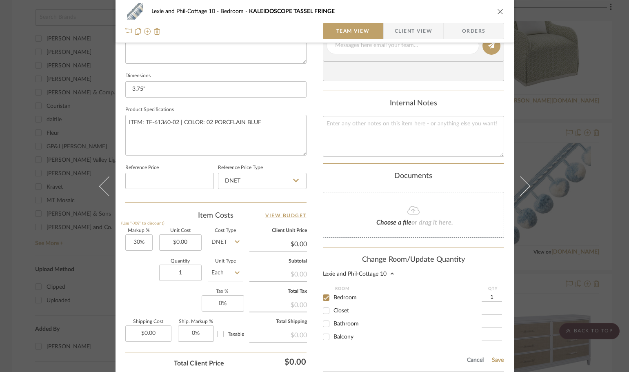
click at [495, 296] on input "1" at bounding box center [492, 297] width 20 height 8
click at [495, 295] on input "1" at bounding box center [492, 297] width 20 height 8
type input "10"
click at [494, 358] on button "Save" at bounding box center [497, 360] width 13 height 7
type input "10"
